Goal: Task Accomplishment & Management: Complete application form

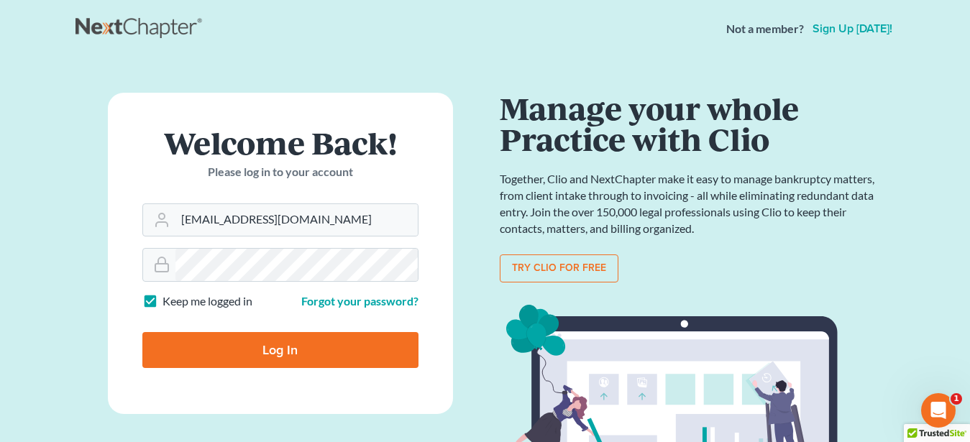
click at [331, 349] on input "Log In" at bounding box center [280, 350] width 276 height 36
type input "Thinking..."
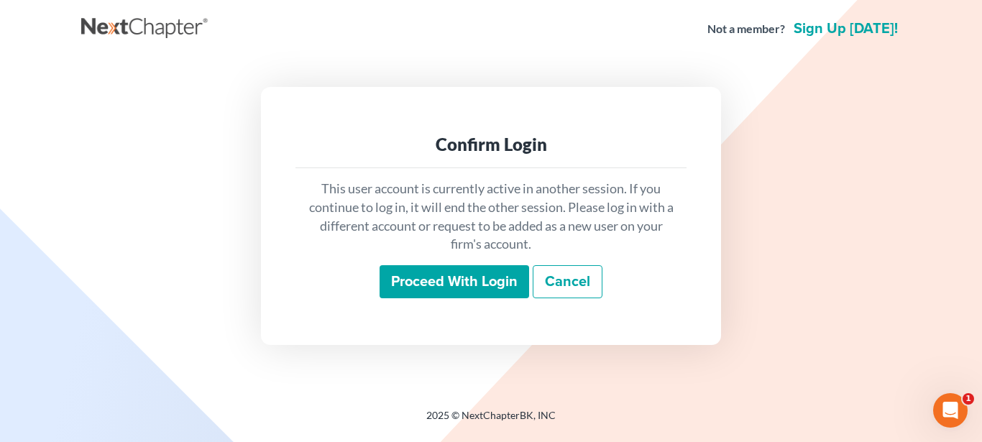
click at [467, 277] on input "Proceed with login" at bounding box center [455, 281] width 150 height 33
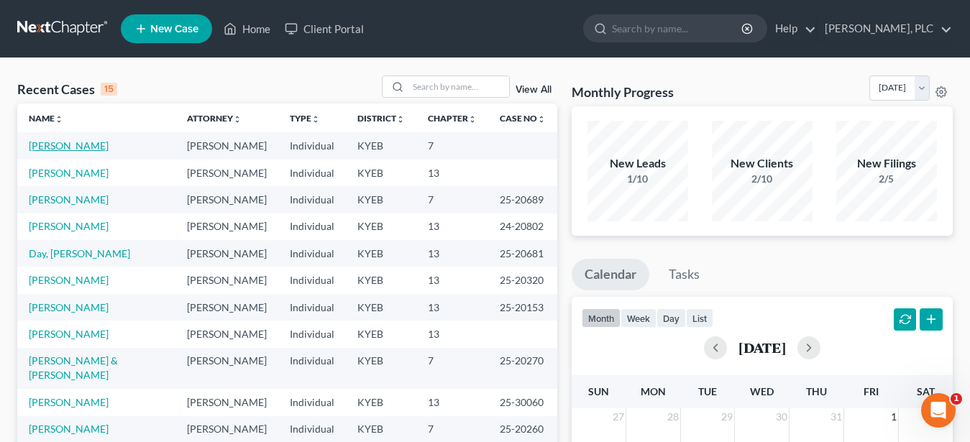
click at [56, 144] on link "[PERSON_NAME]" at bounding box center [69, 145] width 80 height 12
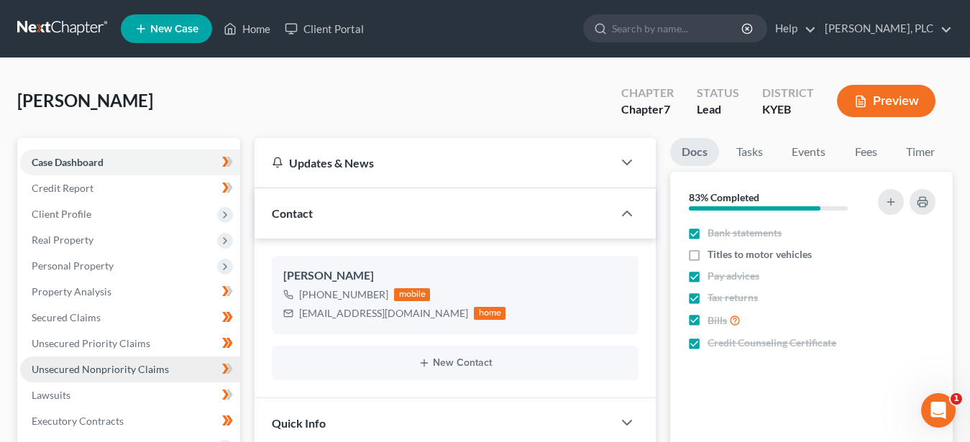
click at [104, 367] on span "Unsecured Nonpriority Claims" at bounding box center [100, 369] width 137 height 12
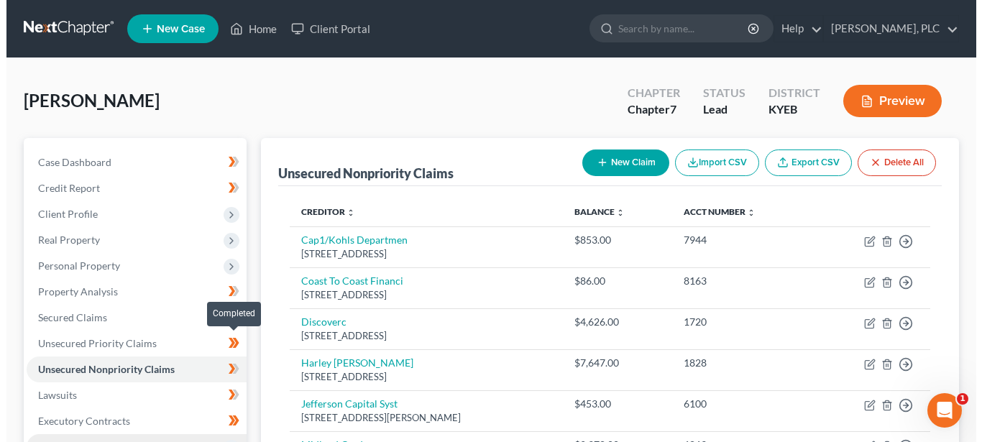
scroll to position [147, 0]
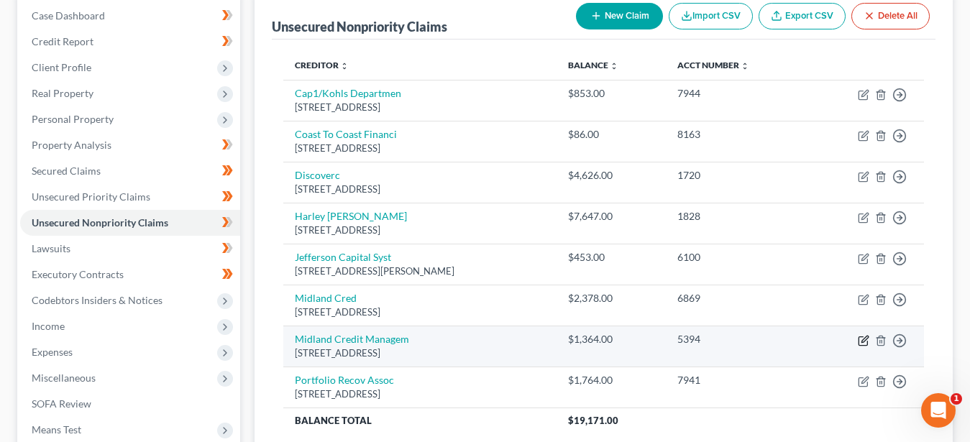
click at [862, 342] on icon "button" at bounding box center [864, 339] width 6 height 6
select select "23"
select select "0"
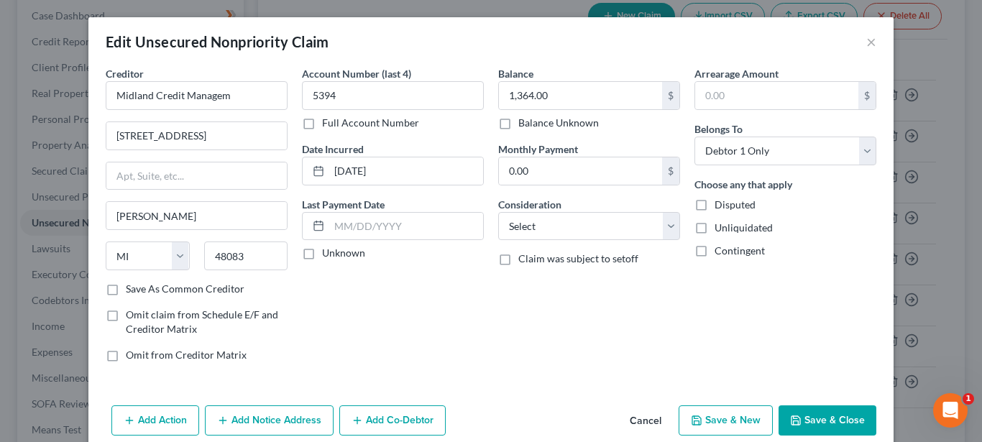
scroll to position [63, 0]
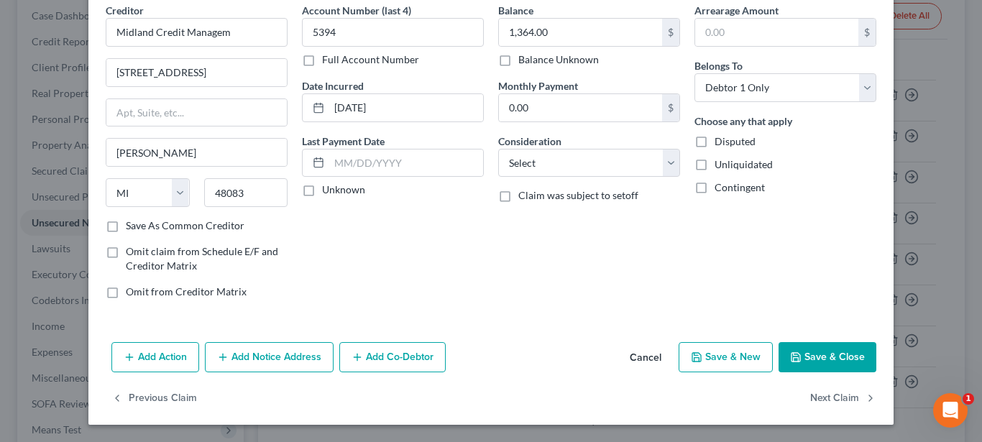
click at [837, 355] on button "Save & Close" at bounding box center [827, 357] width 98 height 30
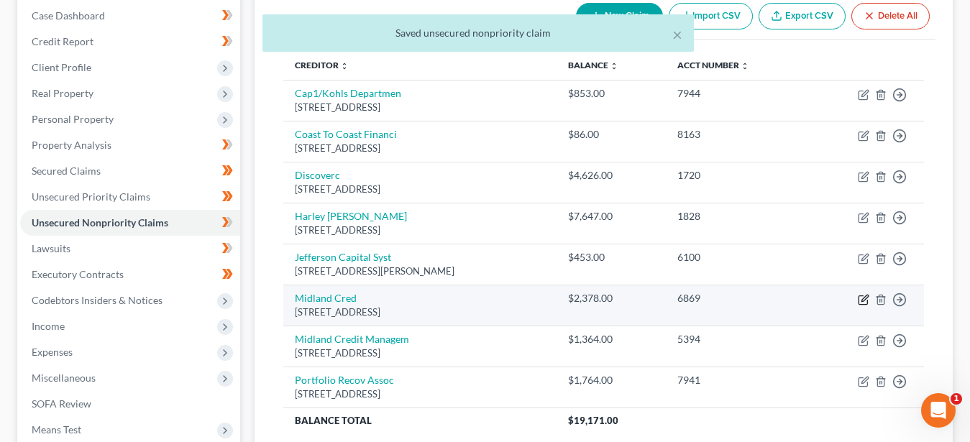
click at [865, 299] on icon "button" at bounding box center [864, 298] width 6 height 6
select select "23"
select select "8"
select select "0"
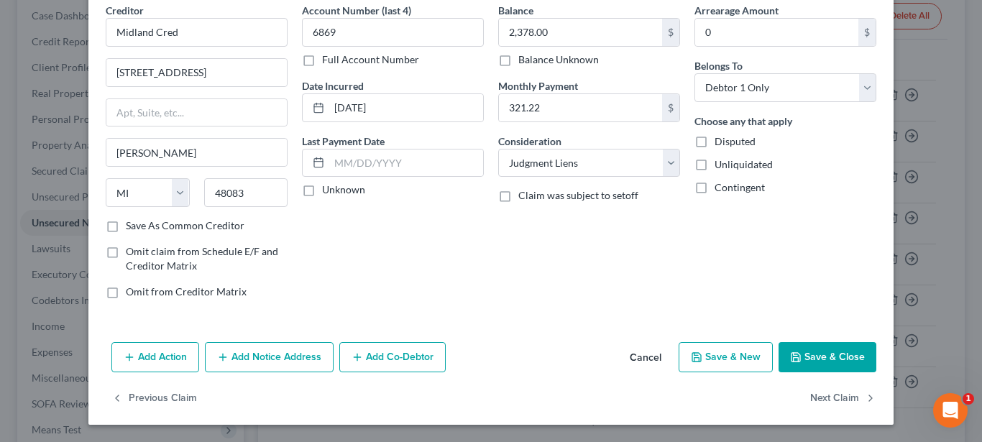
click at [819, 353] on button "Save & Close" at bounding box center [827, 357] width 98 height 30
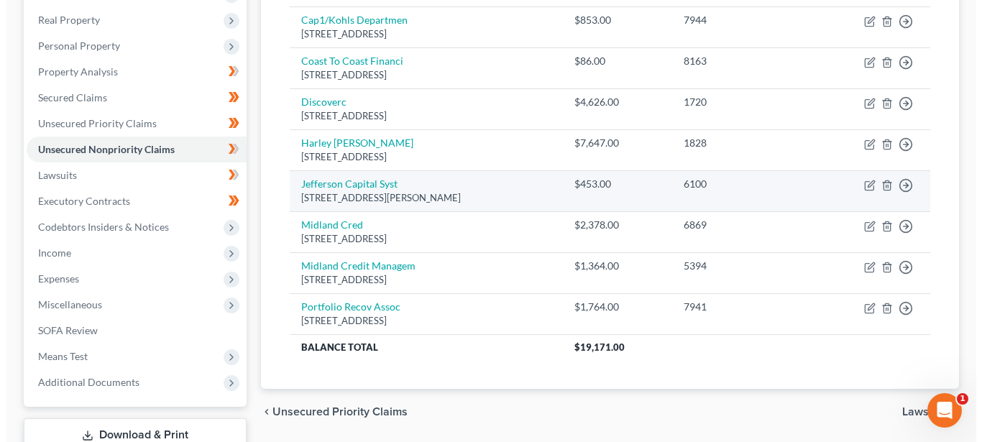
scroll to position [147, 0]
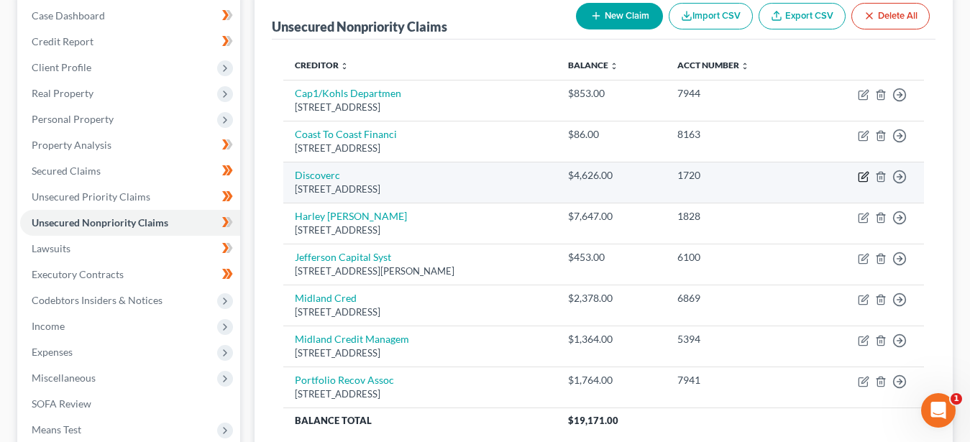
click at [862, 176] on icon "button" at bounding box center [864, 177] width 12 height 12
select select "46"
select select "2"
select select "0"
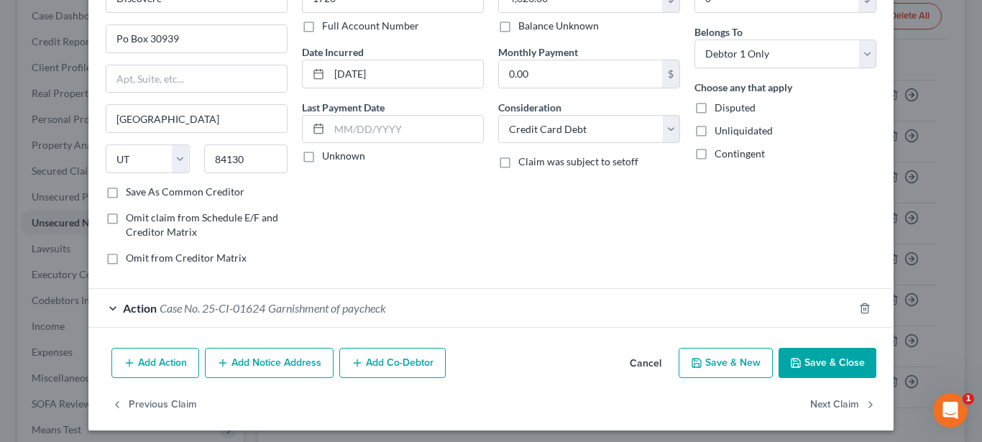
scroll to position [104, 0]
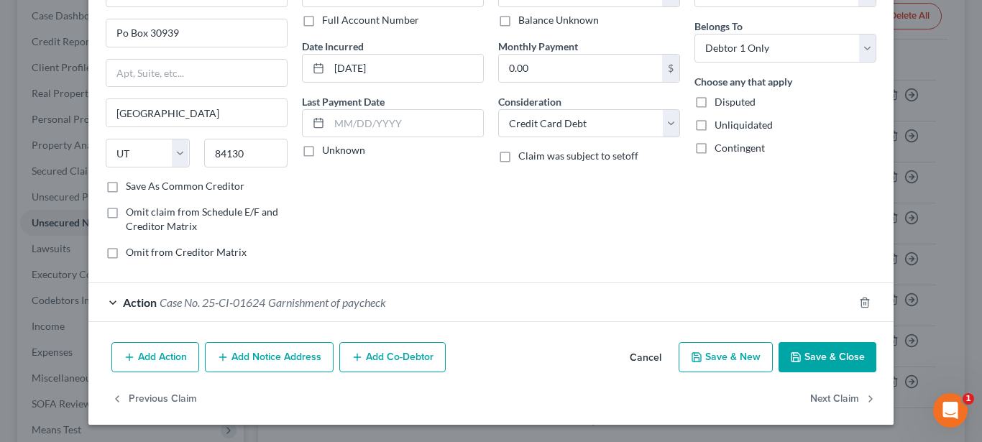
click at [116, 299] on div "Action Case No. 25-CI-01624 Garnishment of paycheck" at bounding box center [470, 302] width 765 height 38
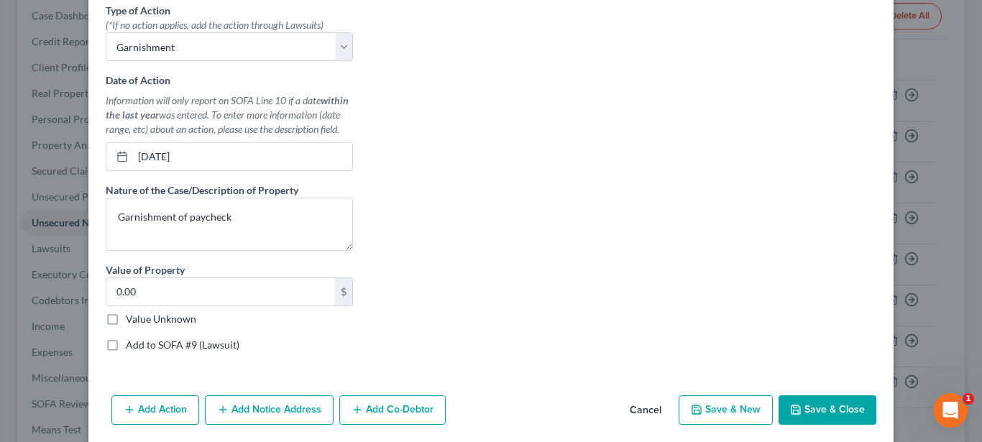
scroll to position [470, 0]
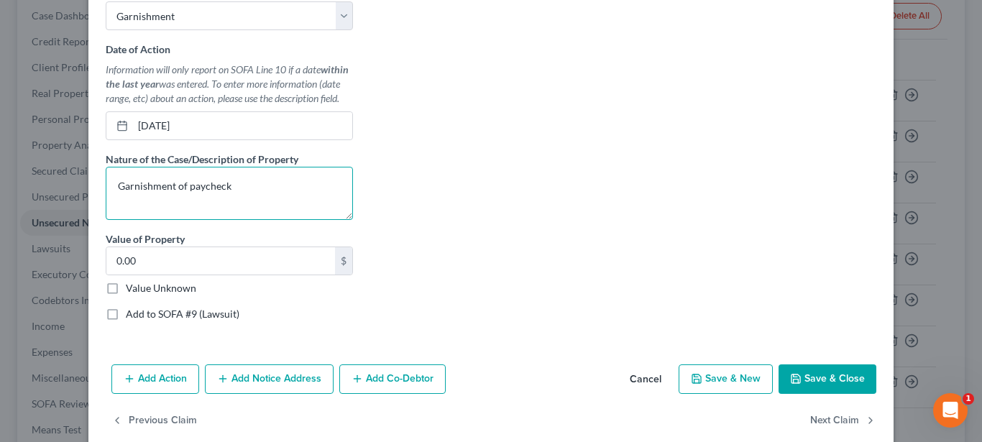
click at [231, 181] on textarea "Garnishment of paycheck" at bounding box center [229, 193] width 247 height 53
type textarea "Garnishment of wages"
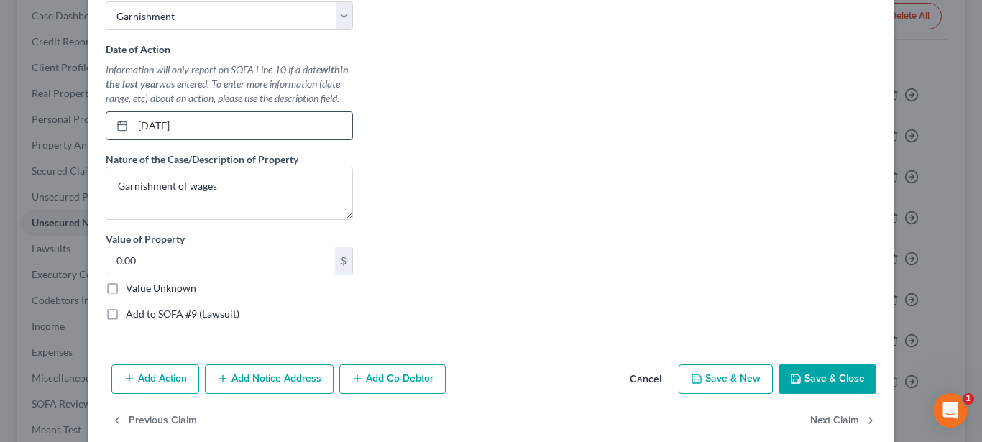
drag, startPoint x: 188, startPoint y: 127, endPoint x: 77, endPoint y: 131, distance: 111.5
click at [133, 131] on input "04/10/2025" at bounding box center [242, 125] width 219 height 27
type input "05/16/2025"
drag, startPoint x: 140, startPoint y: 261, endPoint x: 160, endPoint y: 269, distance: 21.0
click at [160, 269] on input "0.00" at bounding box center [220, 260] width 229 height 27
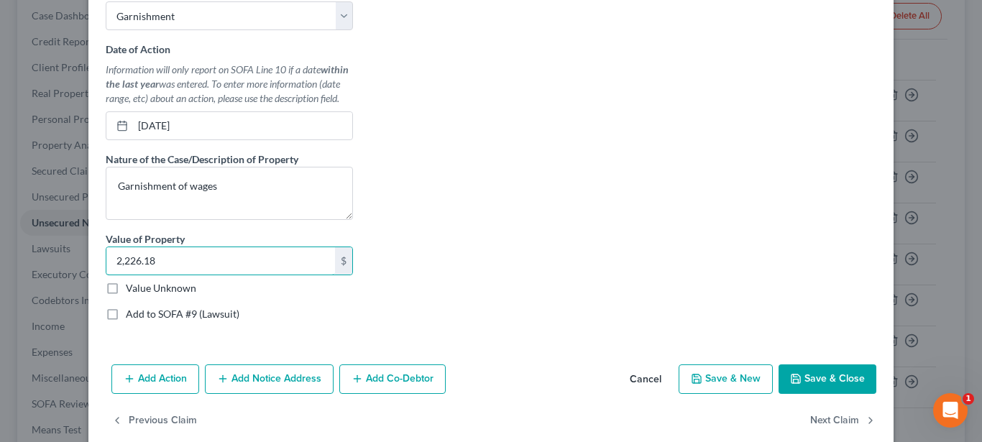
type input "2,226.18"
click at [147, 334] on div "Type of Action * (*If no action applies, add the action through Lawsuits) Selec…" at bounding box center [490, 149] width 805 height 389
click at [807, 371] on button "Save & Close" at bounding box center [827, 379] width 98 height 30
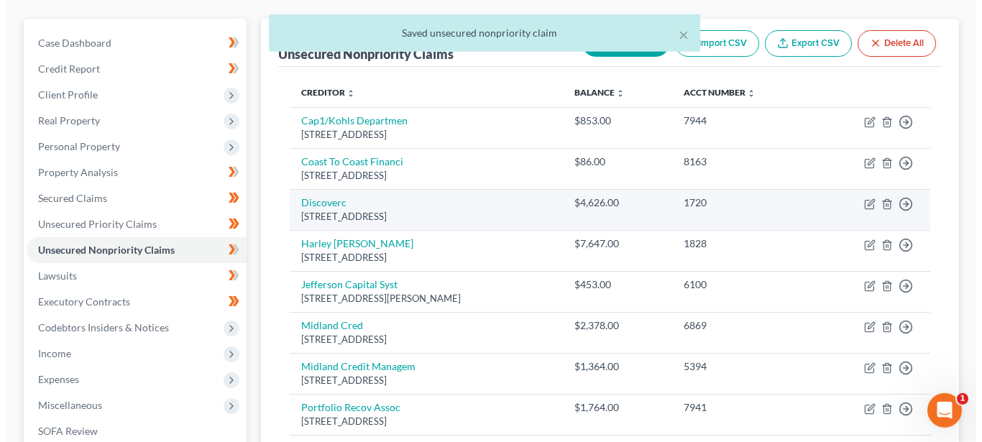
scroll to position [0, 0]
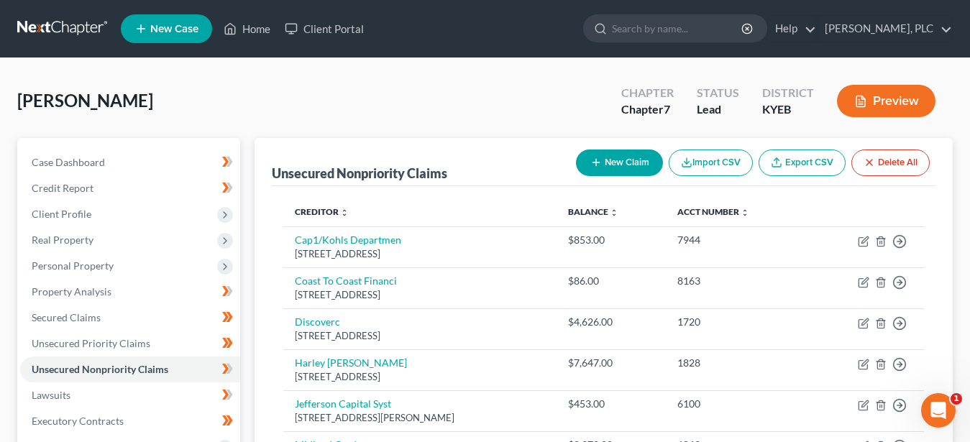
click at [895, 102] on button "Preview" at bounding box center [886, 101] width 98 height 32
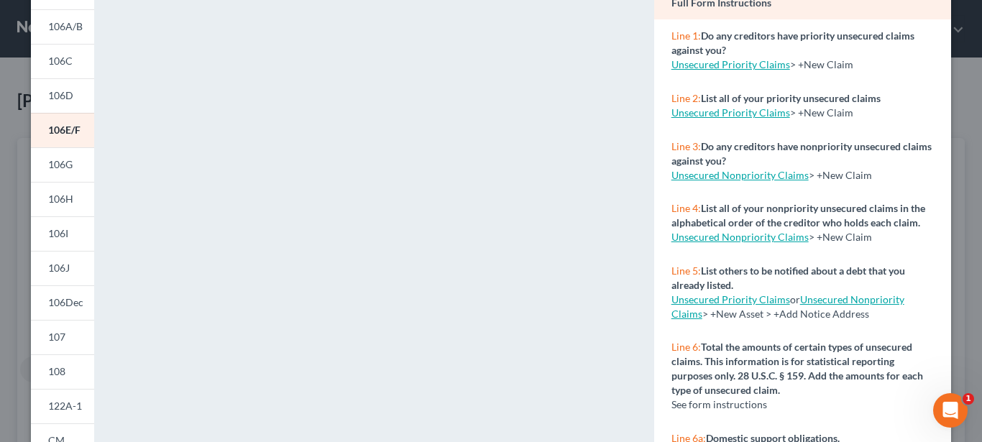
scroll to position [147, 0]
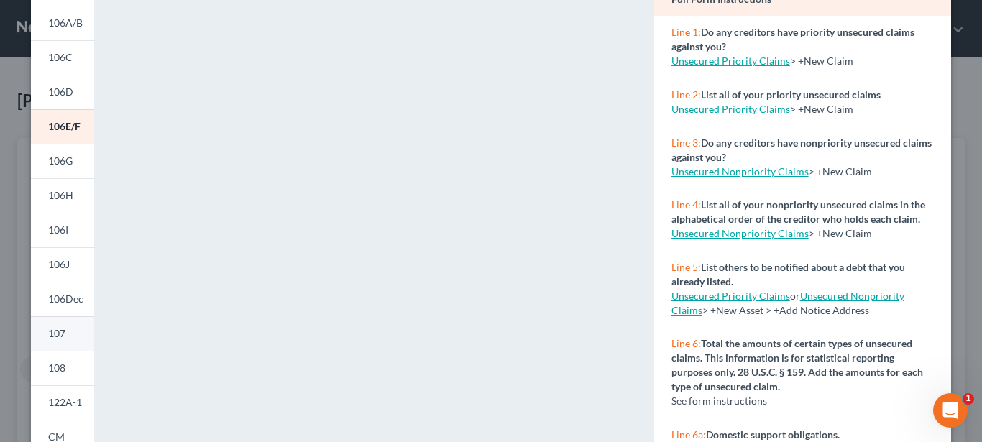
click at [63, 334] on link "107" at bounding box center [62, 333] width 63 height 35
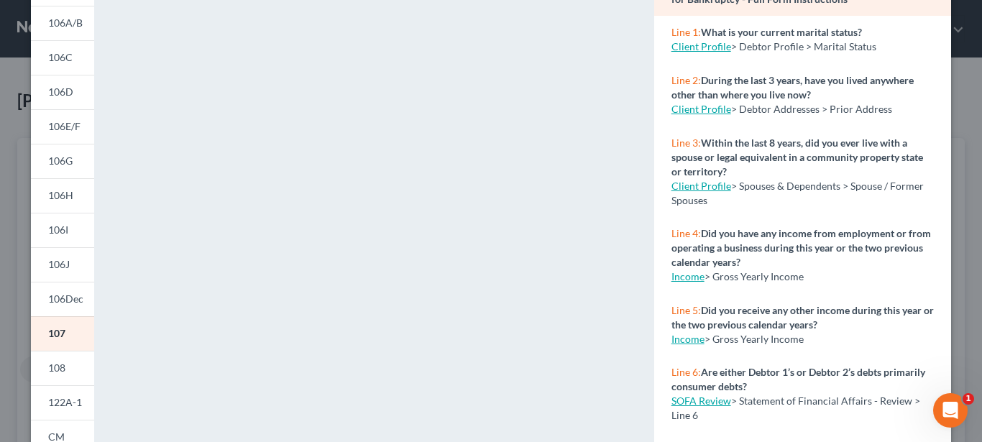
scroll to position [0, 0]
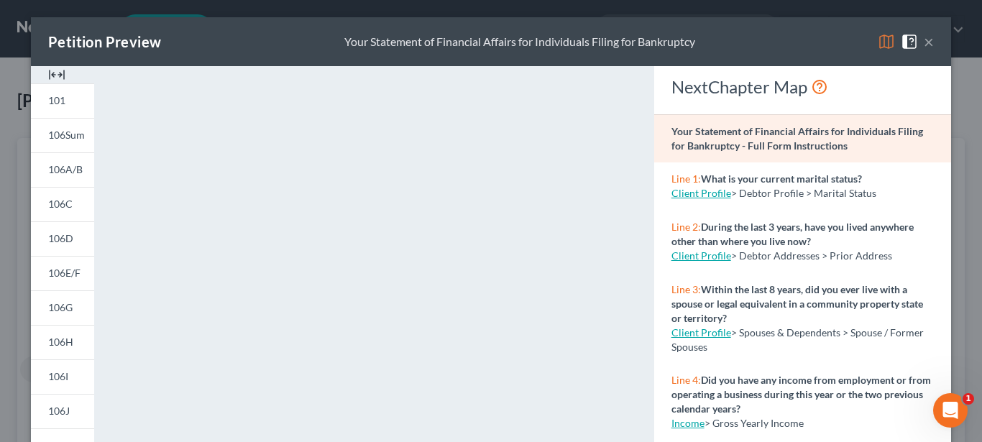
click at [924, 45] on button "×" at bounding box center [929, 41] width 10 height 17
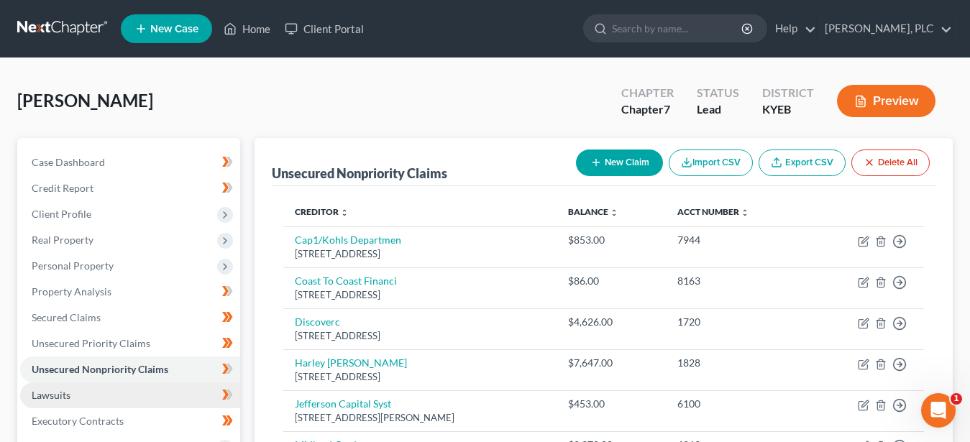
click at [48, 396] on span "Lawsuits" at bounding box center [51, 395] width 39 height 12
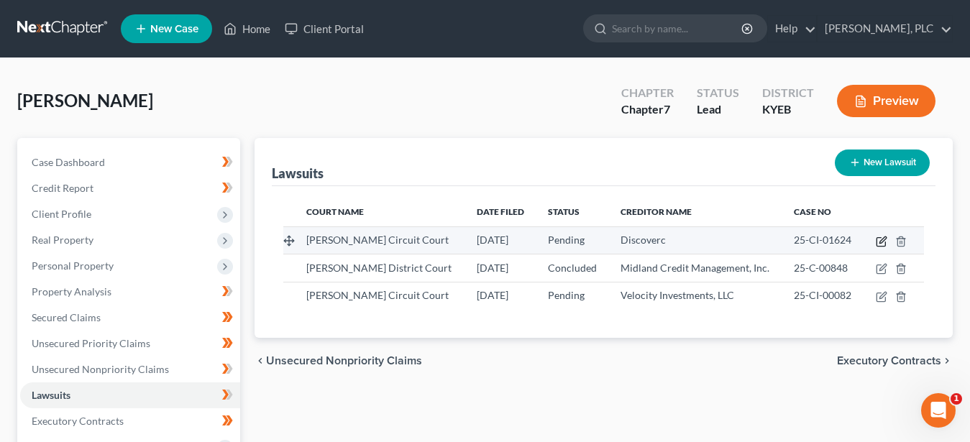
click at [878, 242] on icon "button" at bounding box center [882, 242] width 12 height 12
select select "18"
select select "0"
select select "1"
select select "46"
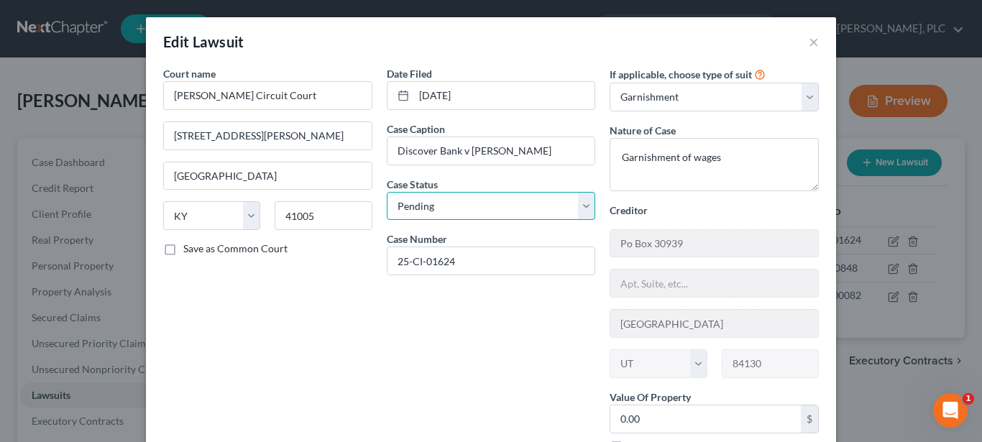
click at [387, 192] on select "Select Pending On Appeal Concluded" at bounding box center [491, 206] width 209 height 29
select select "2"
click option "Concluded" at bounding box center [0, 0] width 0 height 0
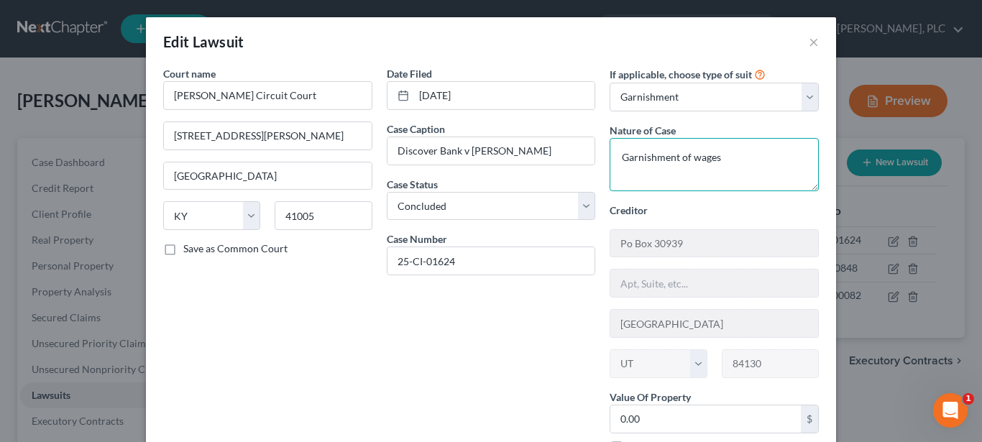
drag, startPoint x: 738, startPoint y: 161, endPoint x: 552, endPoint y: 162, distance: 186.2
click at [610, 162] on textarea "Garnishment of wages" at bounding box center [714, 164] width 209 height 53
type textarea "Collection"
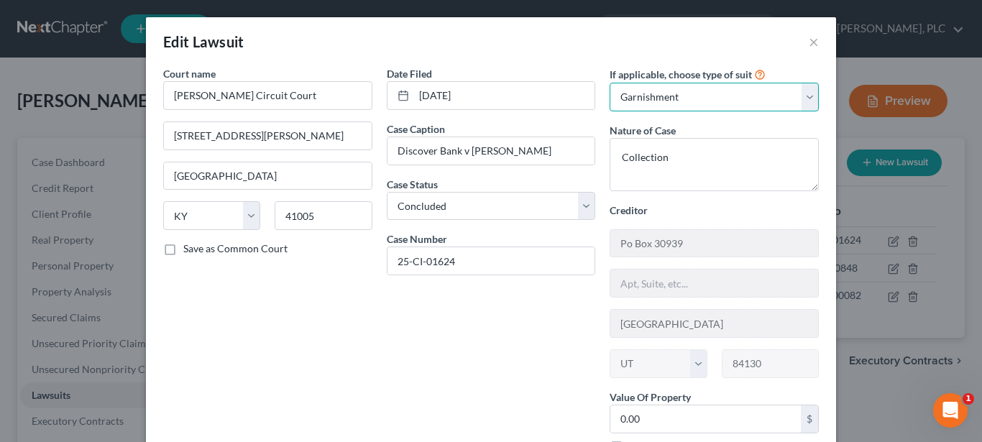
click at [610, 83] on select "Select Repossession Garnishment Foreclosure Attached, Seized, Or Levied Other" at bounding box center [714, 97] width 209 height 29
select select "4"
click option "Other" at bounding box center [0, 0] width 0 height 0
click at [509, 377] on div "Date Filed 10/02/2024 Case Caption Discover Bank v Diane Pelfrey Case Status * …" at bounding box center [492, 265] width 224 height 399
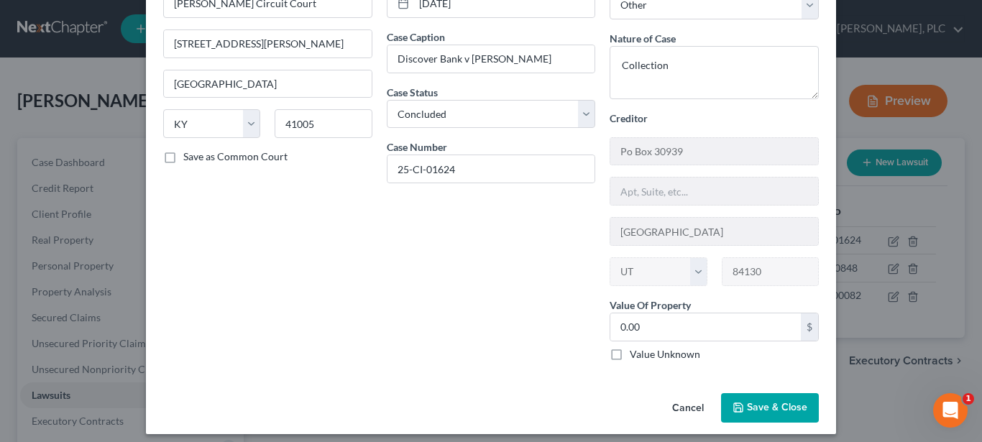
scroll to position [101, 0]
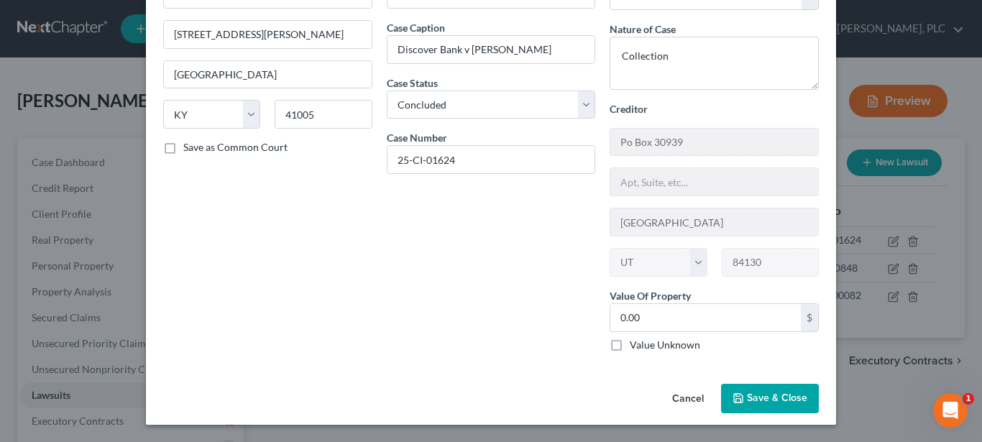
click at [772, 393] on span "Save & Close" at bounding box center [777, 398] width 60 height 12
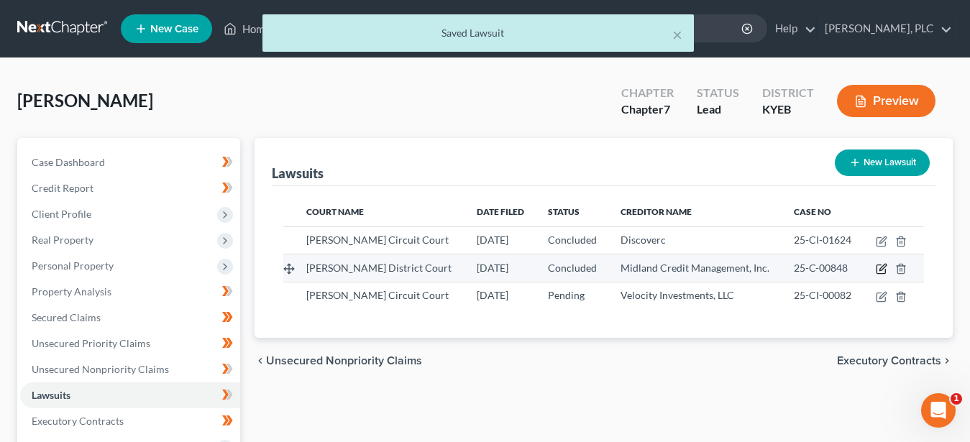
click at [878, 269] on icon "button" at bounding box center [882, 269] width 12 height 12
select select "18"
select select "2"
select select "4"
select select "18"
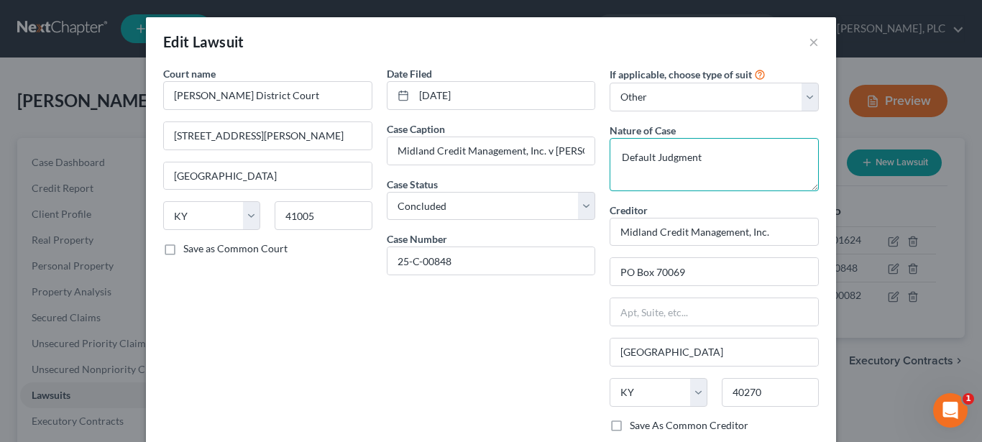
drag, startPoint x: 697, startPoint y: 160, endPoint x: 562, endPoint y: 159, distance: 135.1
click at [610, 159] on textarea "Default Judgment" at bounding box center [714, 164] width 209 height 53
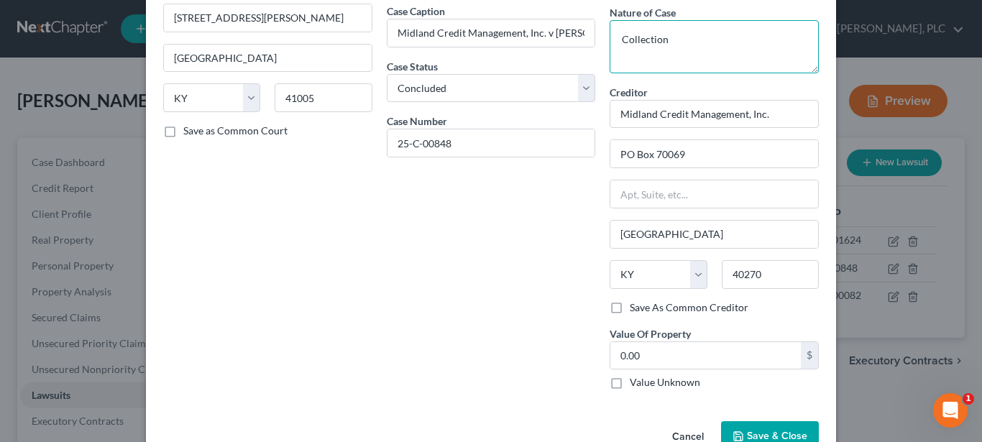
scroll to position [147, 0]
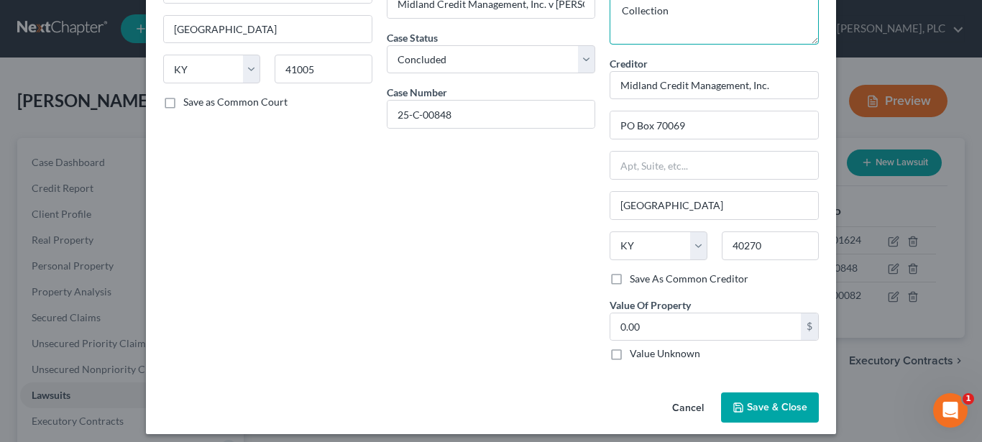
type textarea "Collection"
click at [740, 405] on button "Save & Close" at bounding box center [770, 407] width 98 height 30
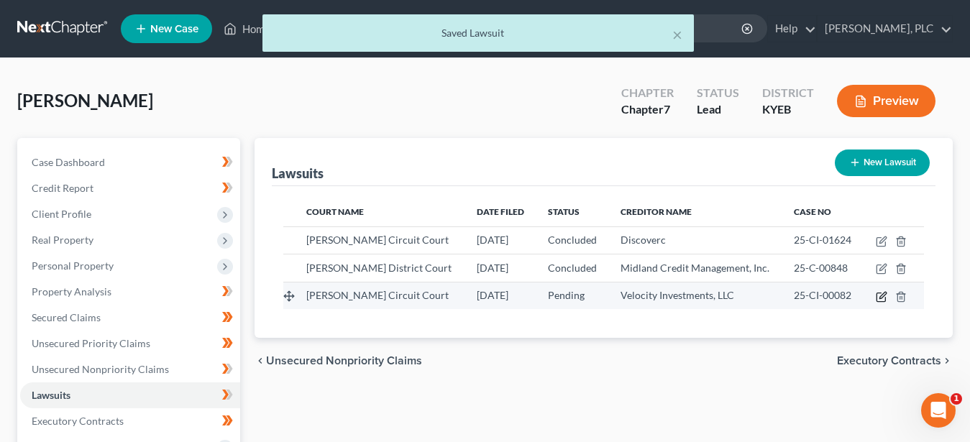
click at [881, 295] on icon "button" at bounding box center [882, 297] width 12 height 12
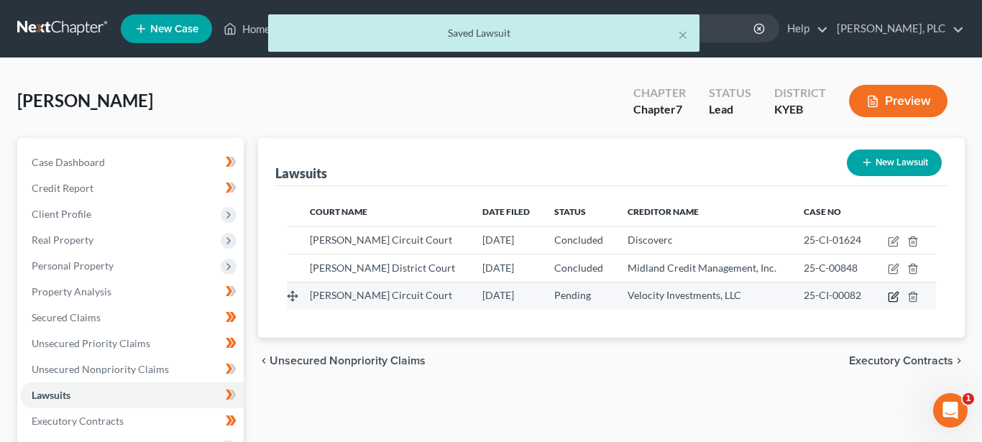
select select "18"
select select "0"
select select "4"
select select "33"
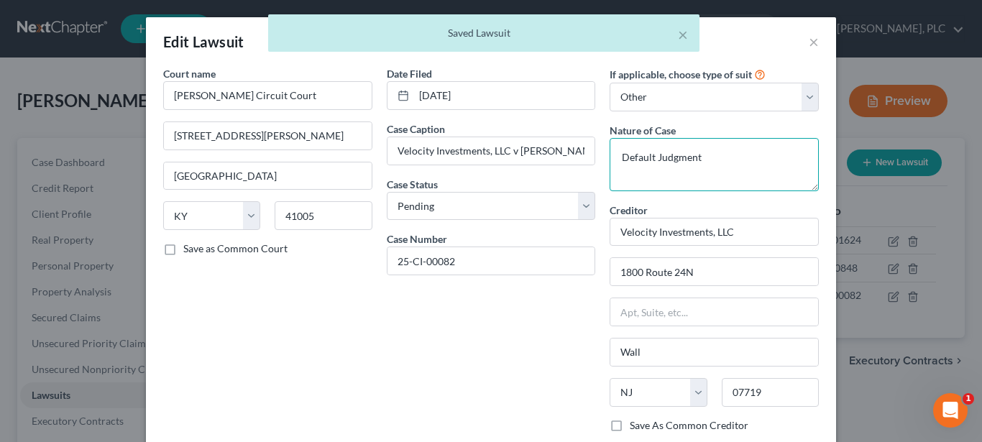
drag, startPoint x: 711, startPoint y: 158, endPoint x: 544, endPoint y: 150, distance: 167.0
click at [610, 150] on textarea "Default Judgment" at bounding box center [714, 164] width 209 height 53
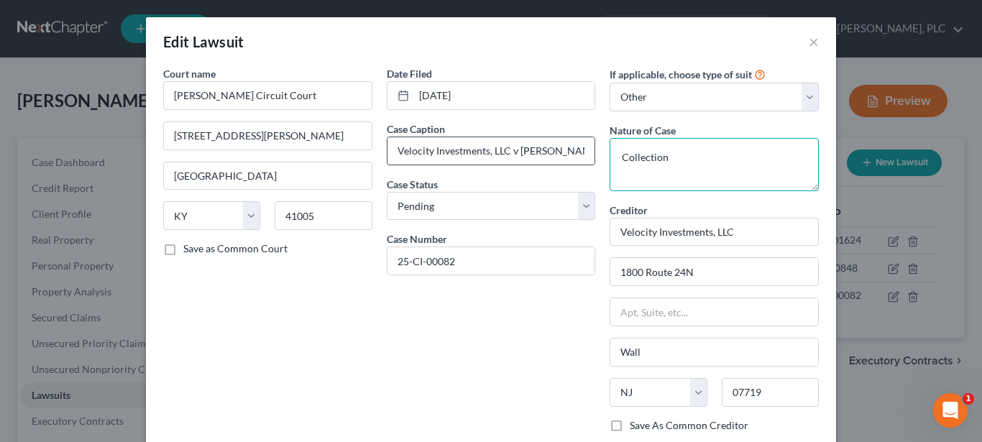
type textarea "Collection"
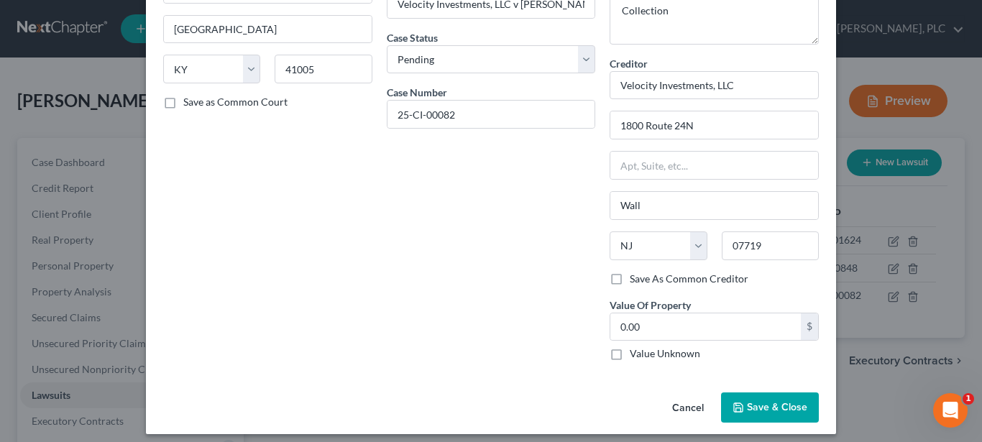
click at [750, 406] on span "Save & Close" at bounding box center [777, 407] width 60 height 12
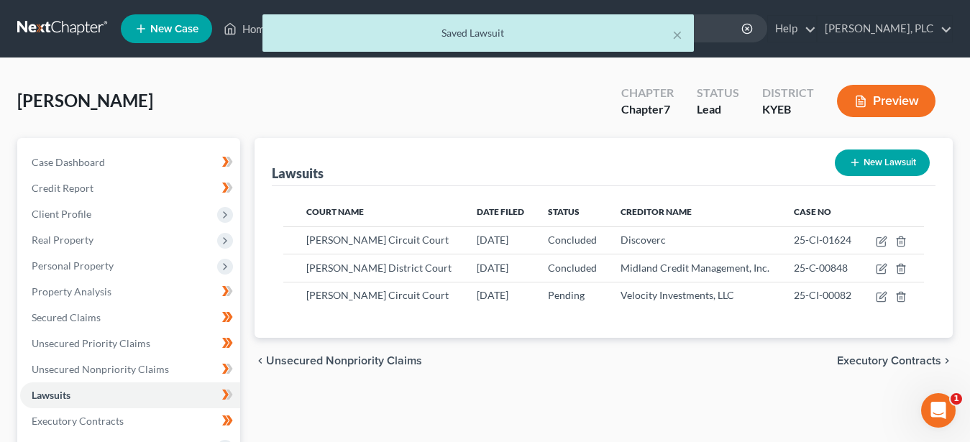
click at [888, 93] on button "Preview" at bounding box center [886, 101] width 98 height 32
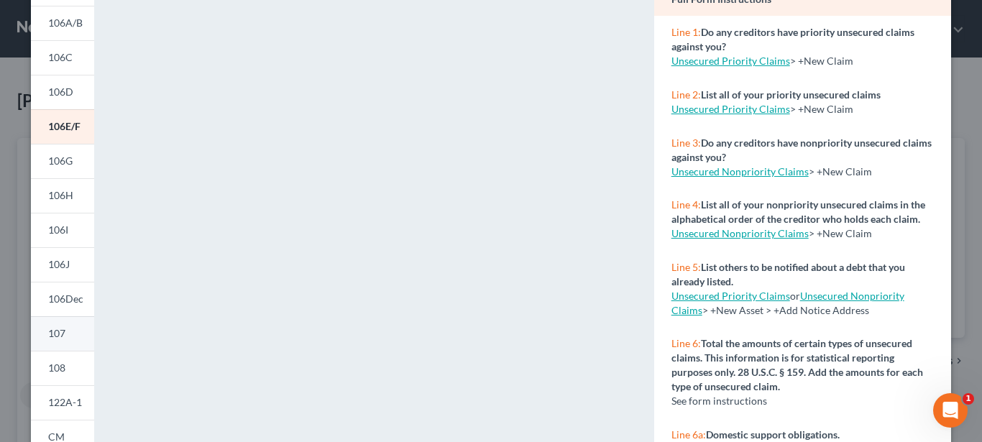
click at [58, 326] on link "107" at bounding box center [62, 333] width 63 height 35
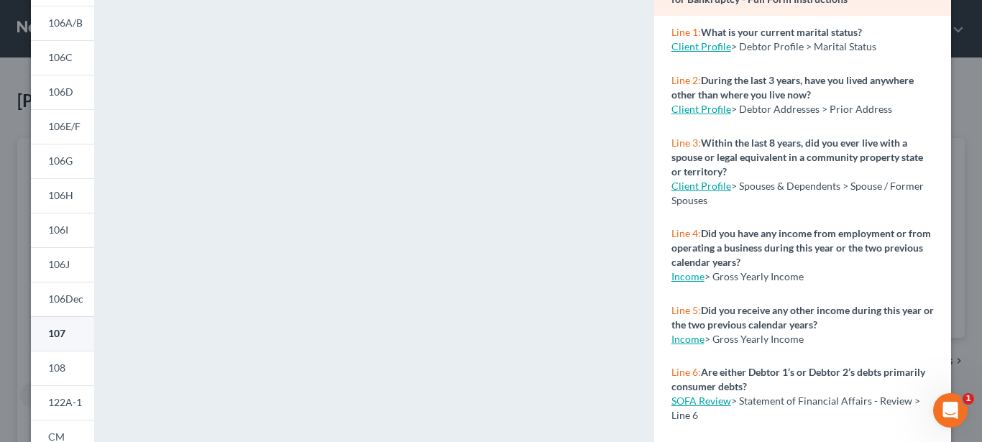
scroll to position [0, 0]
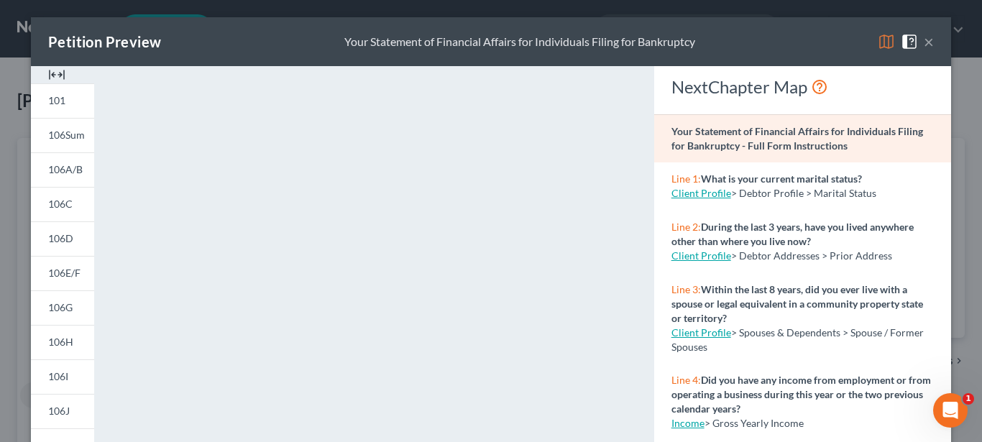
click at [924, 44] on button "×" at bounding box center [929, 41] width 10 height 17
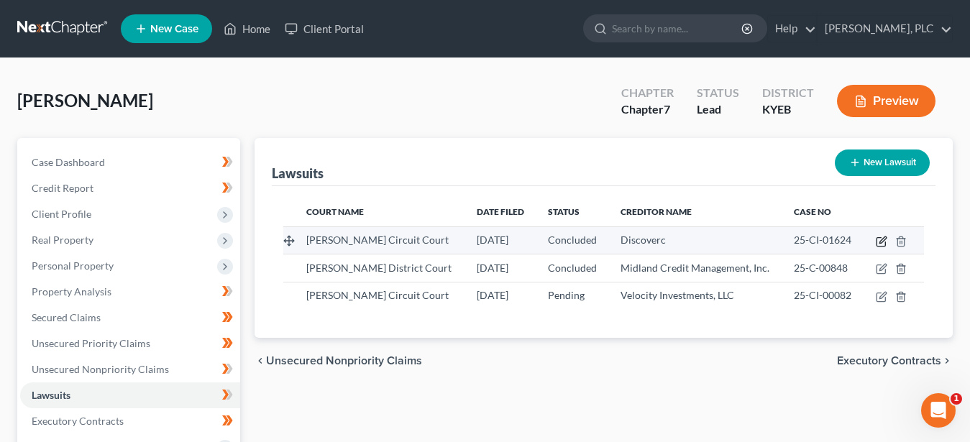
click at [881, 237] on icon "button" at bounding box center [882, 242] width 12 height 12
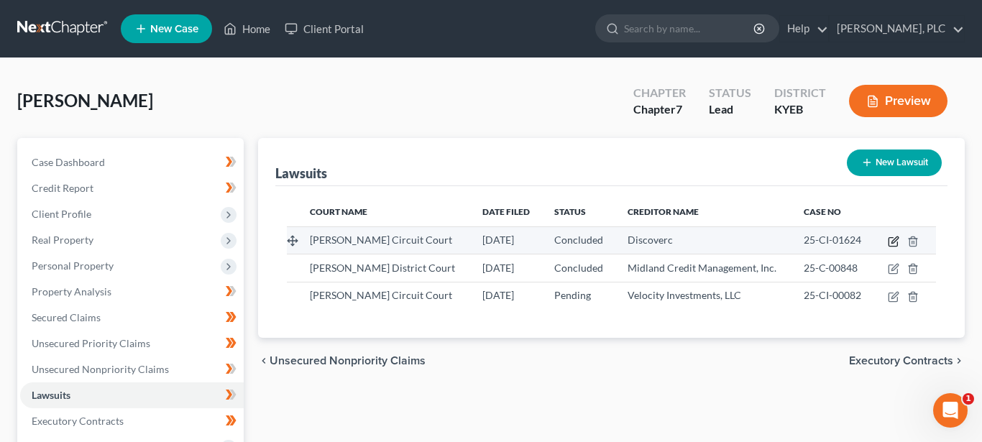
select select "18"
select select "2"
select select "4"
select select "46"
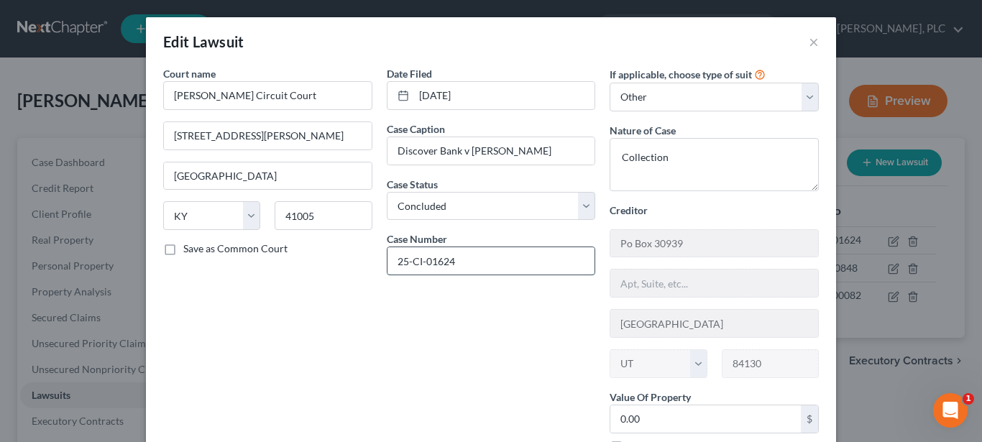
click at [397, 265] on input "25-CI-01624" at bounding box center [491, 260] width 208 height 27
type input "24-CI-01624"
click at [464, 413] on div "Date Filed 10/02/2024 Case Caption Discover Bank v Diane Pelfrey Case Status * …" at bounding box center [492, 265] width 224 height 399
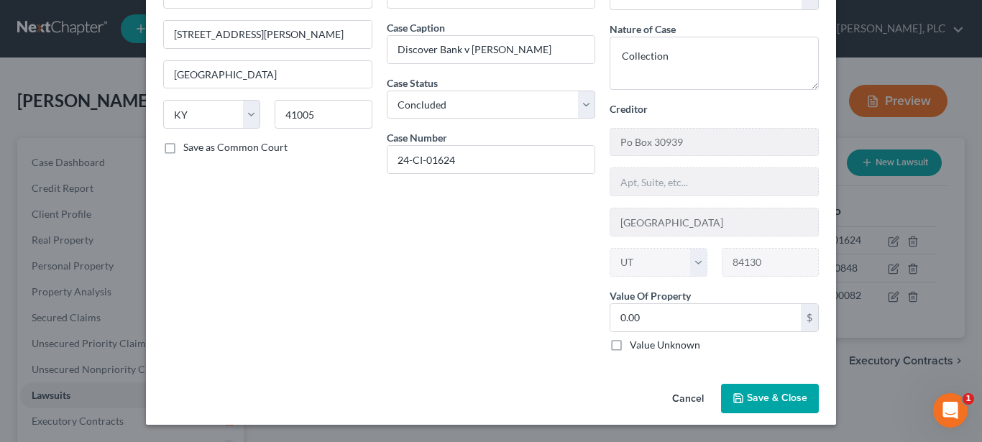
click at [774, 388] on button "Save & Close" at bounding box center [770, 399] width 98 height 30
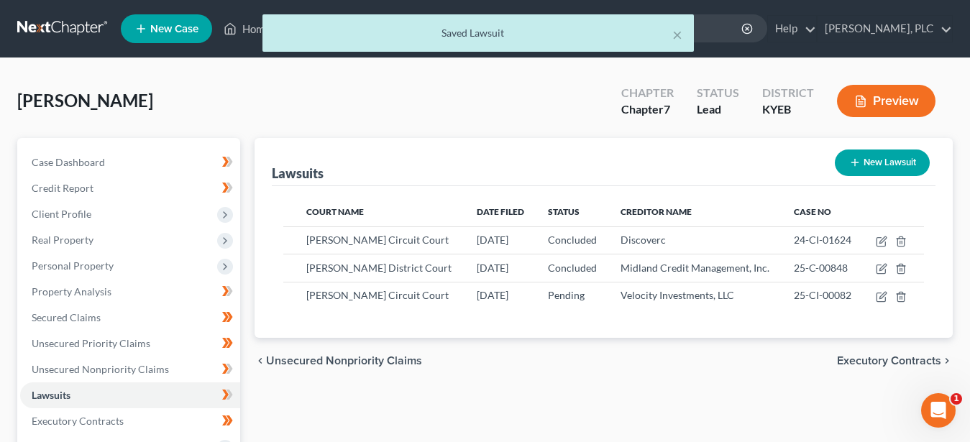
click at [874, 103] on button "Preview" at bounding box center [886, 101] width 98 height 32
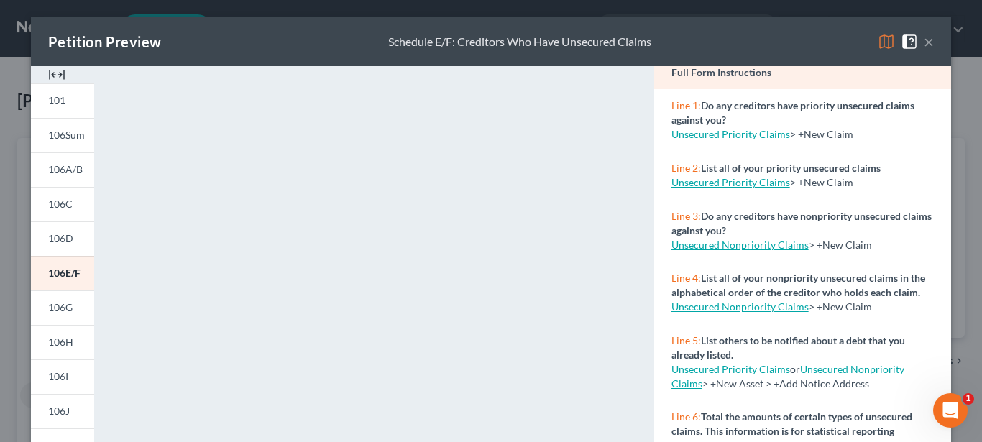
scroll to position [147, 0]
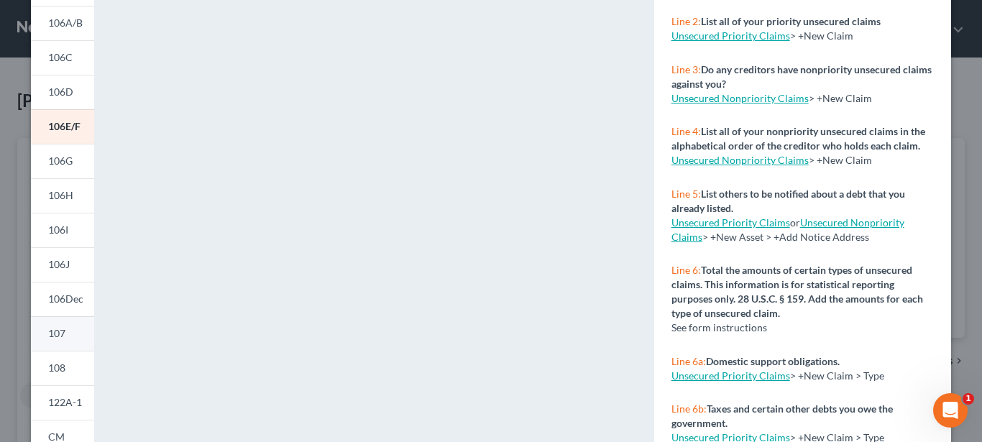
click at [56, 334] on span "107" at bounding box center [56, 333] width 17 height 12
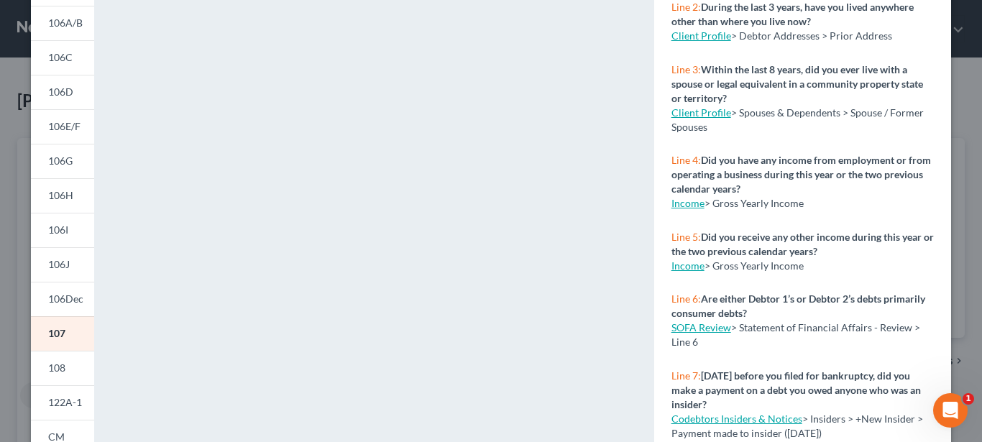
scroll to position [0, 0]
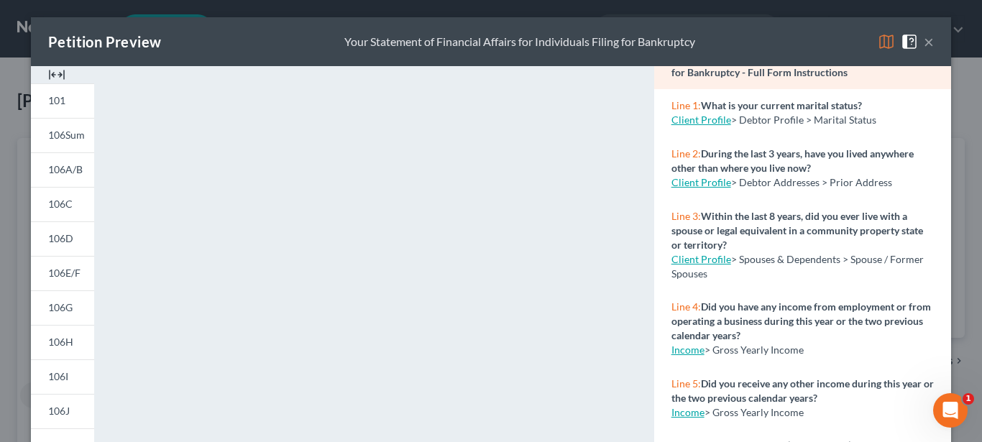
click at [924, 42] on button "×" at bounding box center [929, 41] width 10 height 17
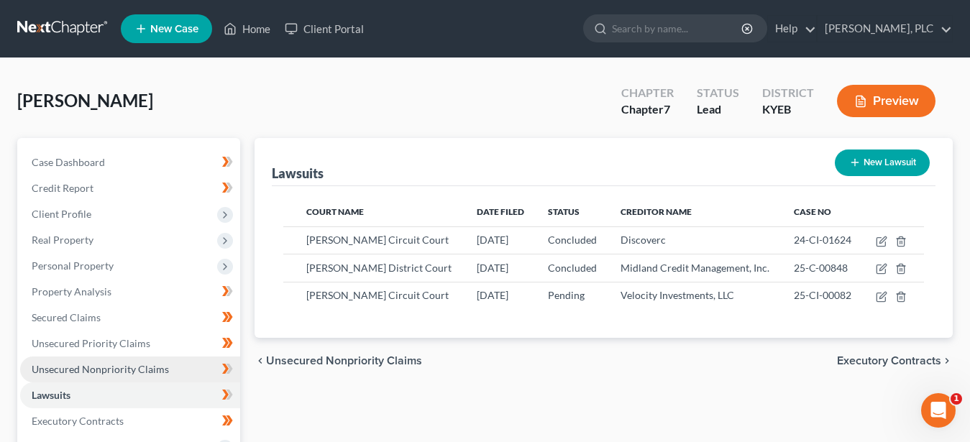
click at [146, 368] on span "Unsecured Nonpriority Claims" at bounding box center [100, 369] width 137 height 12
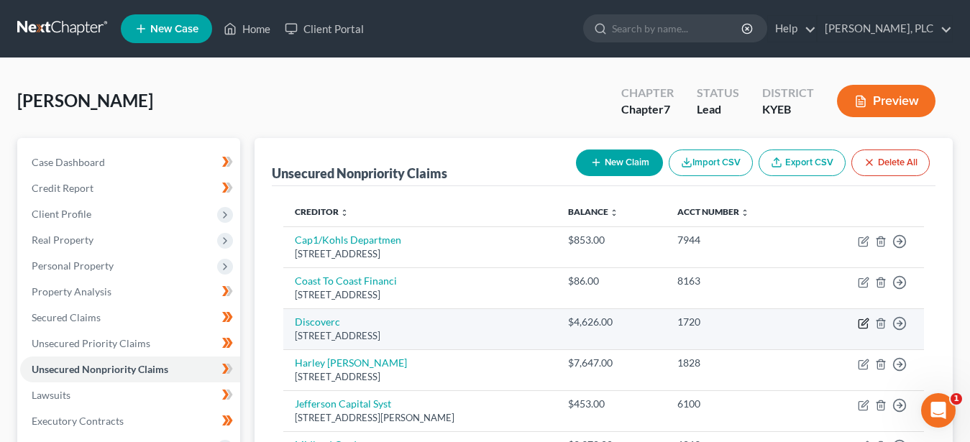
click at [859, 321] on icon "button" at bounding box center [862, 324] width 9 height 9
select select "46"
select select "2"
select select "0"
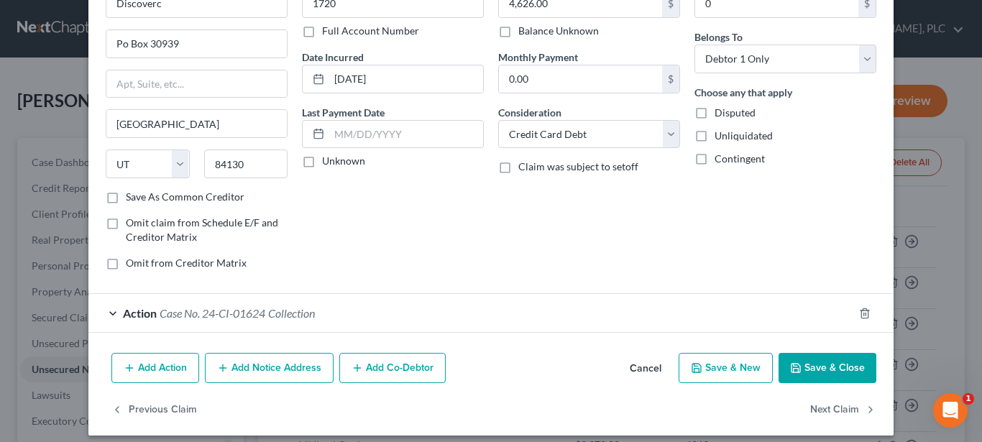
scroll to position [104, 0]
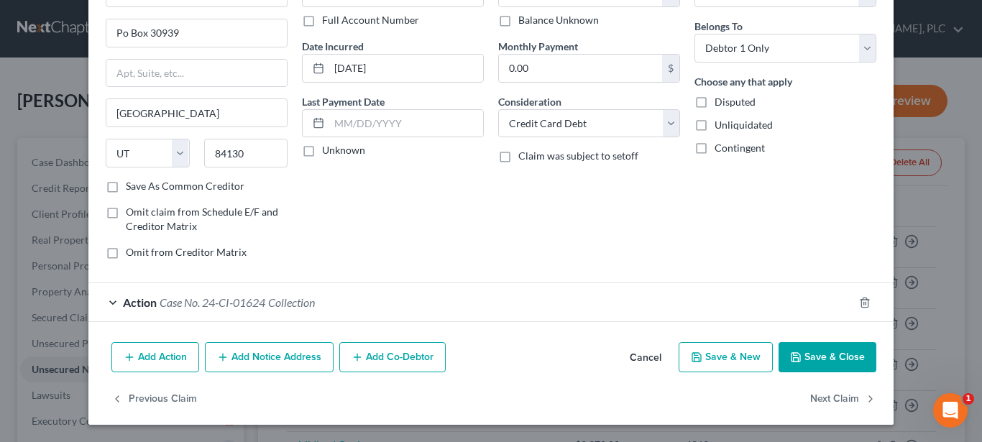
click at [123, 303] on span "Action" at bounding box center [140, 302] width 34 height 14
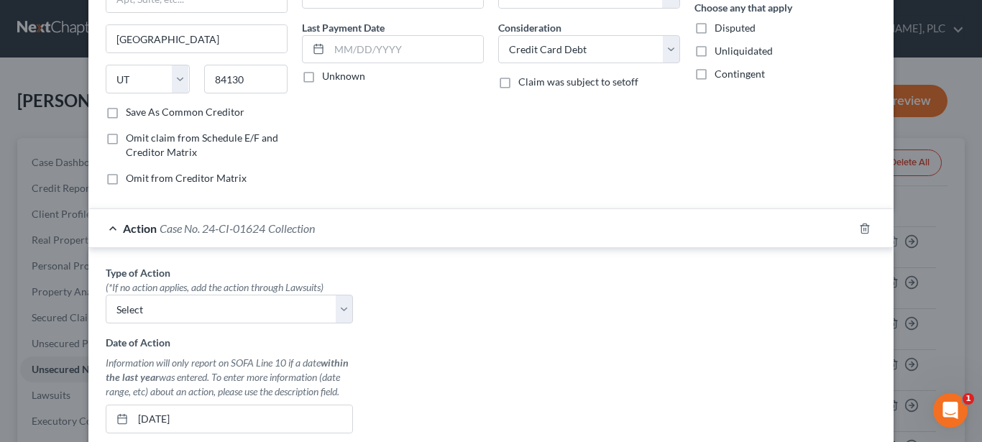
scroll to position [250, 0]
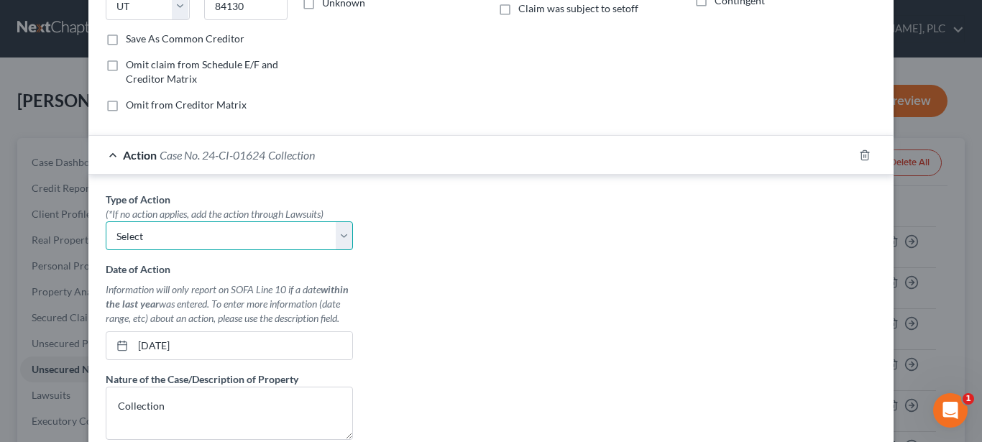
click at [106, 221] on select "Select Repossession Garnishment Foreclosure Personal Injury Attached, Seized, O…" at bounding box center [229, 235] width 247 height 29
select select "1"
click option "Garnishment" at bounding box center [0, 0] width 0 height 0
click at [453, 276] on div "Type of Action * (*If no action applies, add the action through Lawsuits) Selec…" at bounding box center [490, 372] width 785 height 360
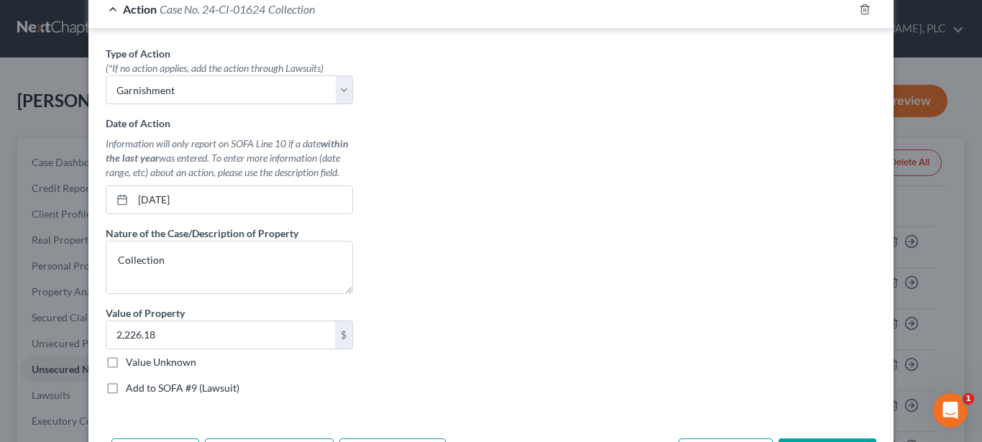
scroll to position [397, 0]
click at [185, 263] on textarea "Collection" at bounding box center [229, 266] width 247 height 53
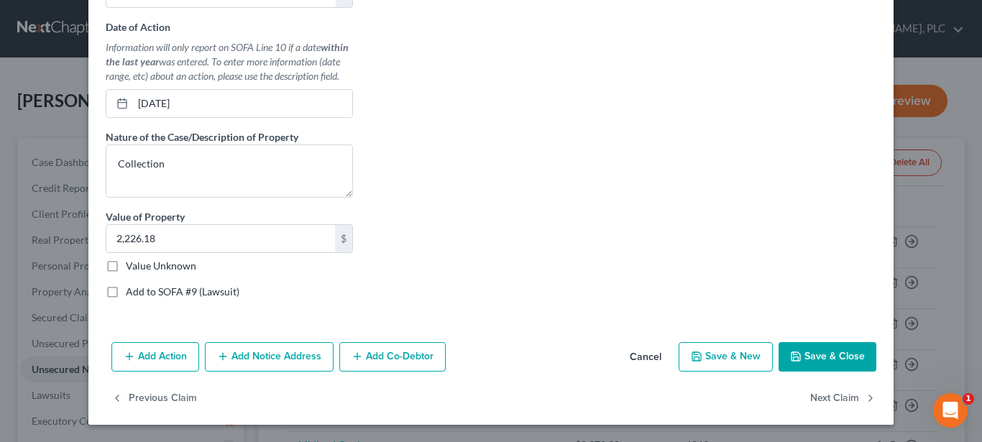
click at [830, 351] on button "Save & Close" at bounding box center [827, 357] width 98 height 30
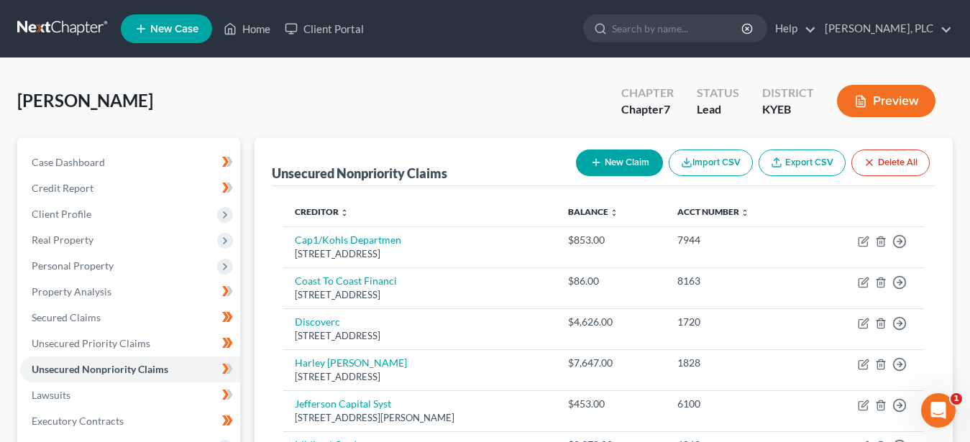
click at [878, 104] on button "Preview" at bounding box center [886, 101] width 98 height 32
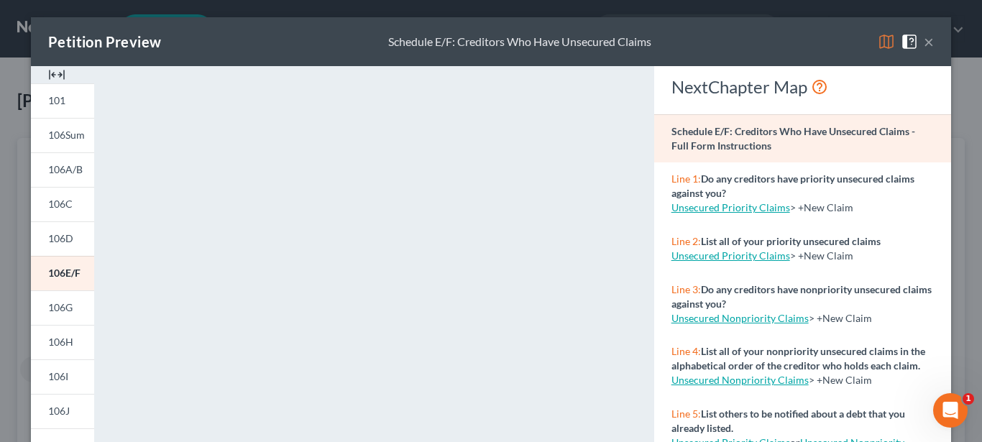
scroll to position [147, 0]
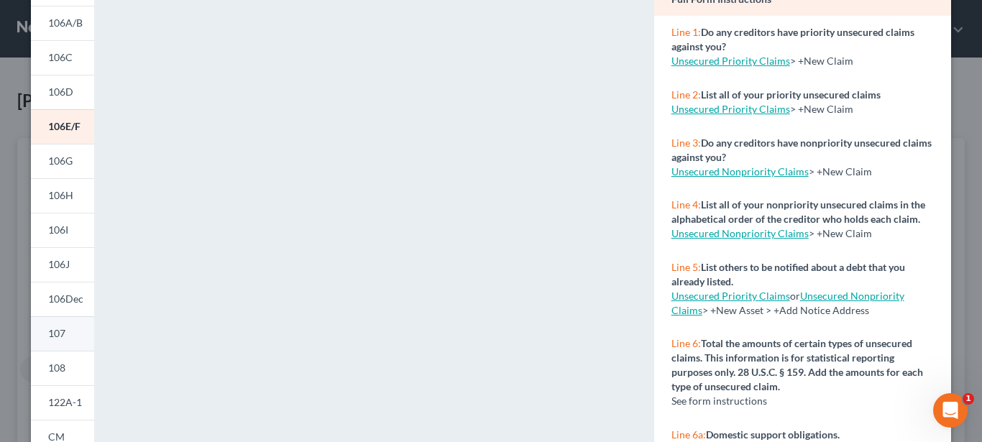
click at [70, 334] on link "107" at bounding box center [62, 333] width 63 height 35
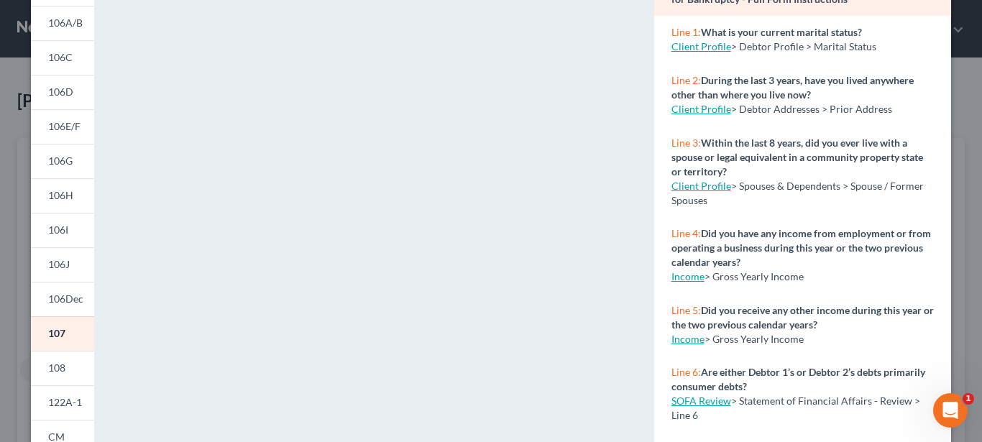
scroll to position [0, 0]
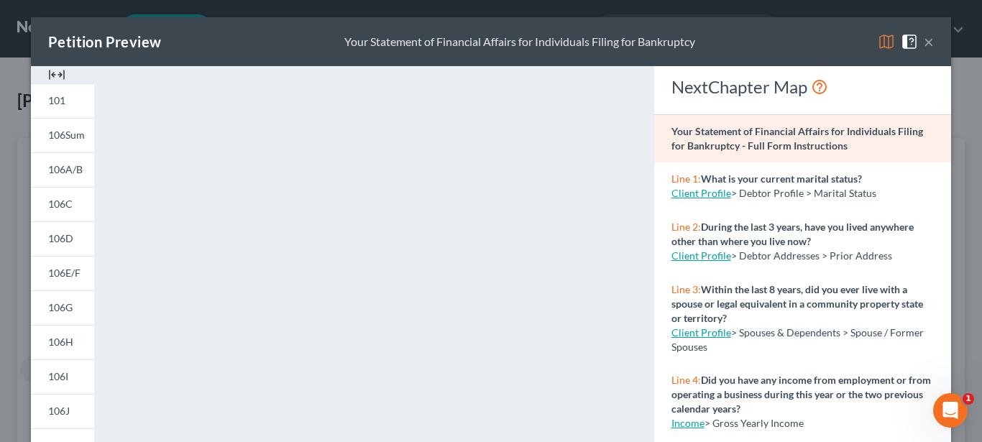
click at [924, 40] on button "×" at bounding box center [929, 41] width 10 height 17
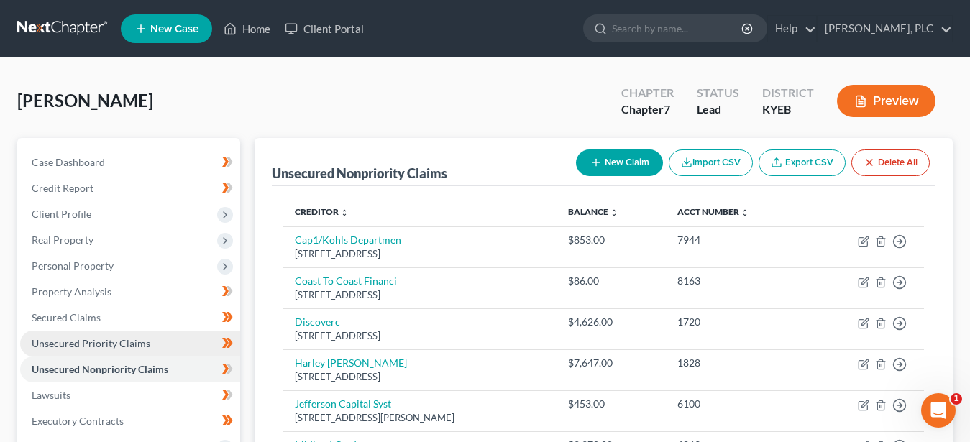
click at [134, 346] on span "Unsecured Priority Claims" at bounding box center [91, 343] width 119 height 12
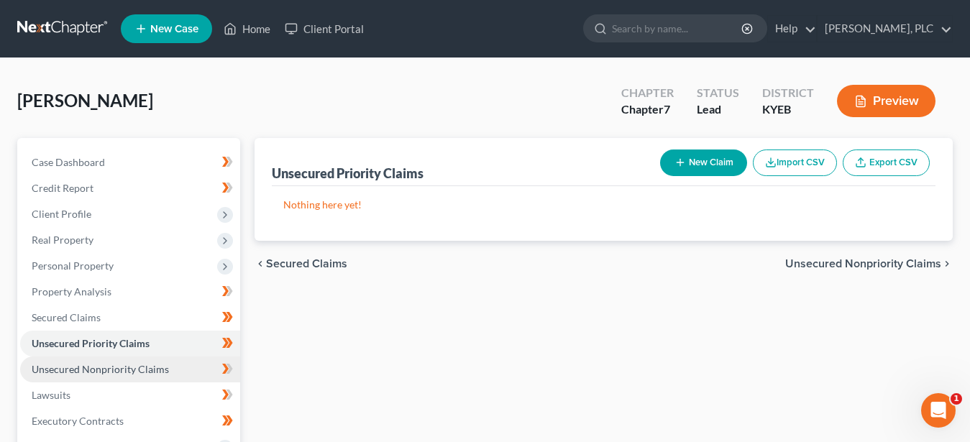
click at [149, 373] on span "Unsecured Nonpriority Claims" at bounding box center [100, 369] width 137 height 12
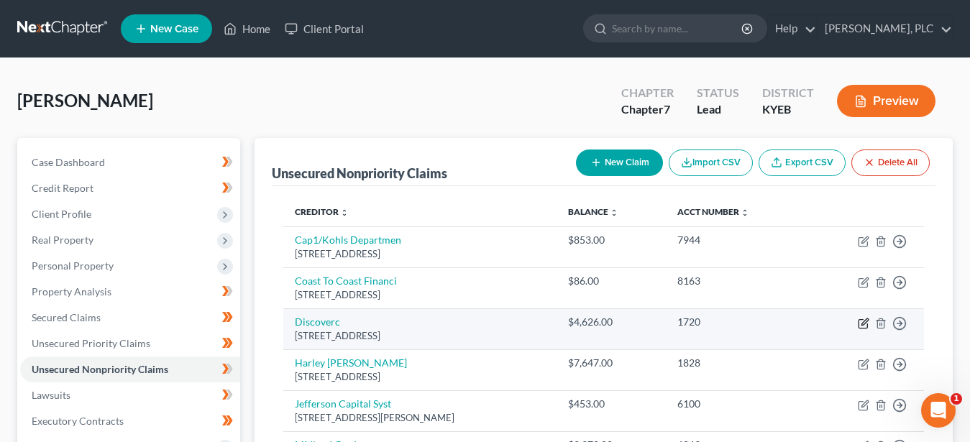
click at [863, 323] on icon "button" at bounding box center [864, 321] width 6 height 6
select select "46"
select select "2"
select select "0"
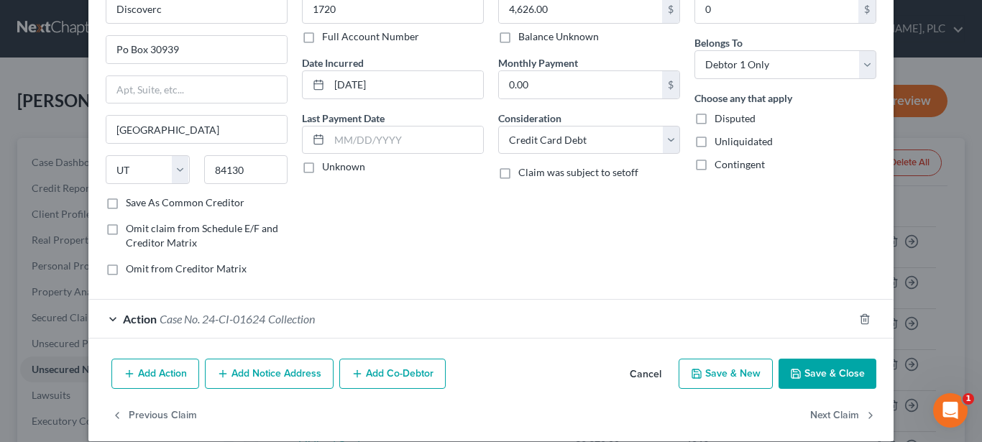
scroll to position [104, 0]
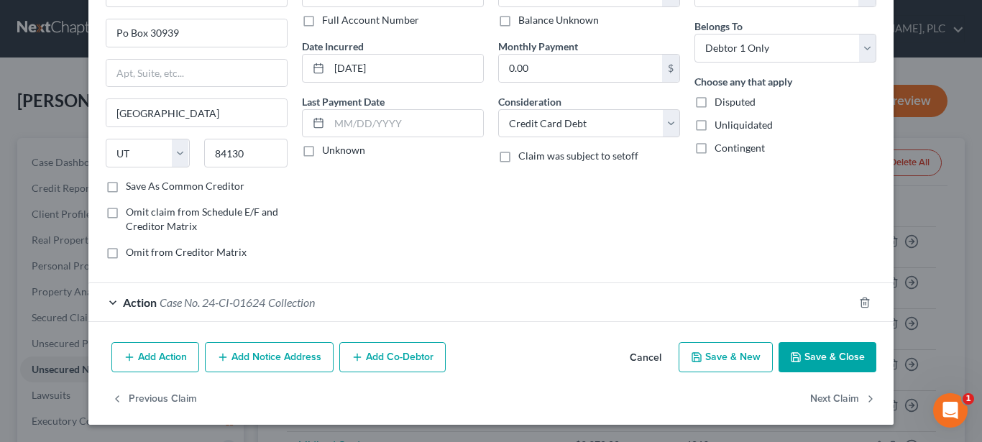
click at [124, 295] on div "Action Case No. 24-CI-01624 Collection" at bounding box center [470, 302] width 765 height 38
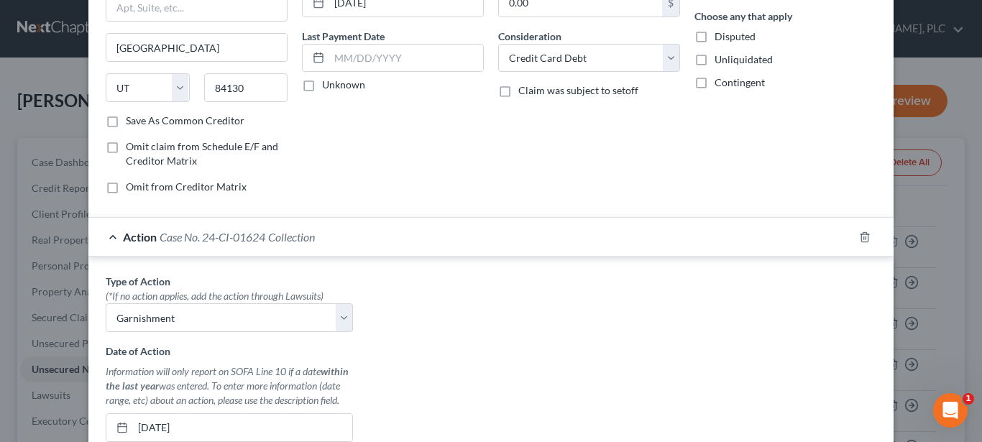
scroll to position [397, 0]
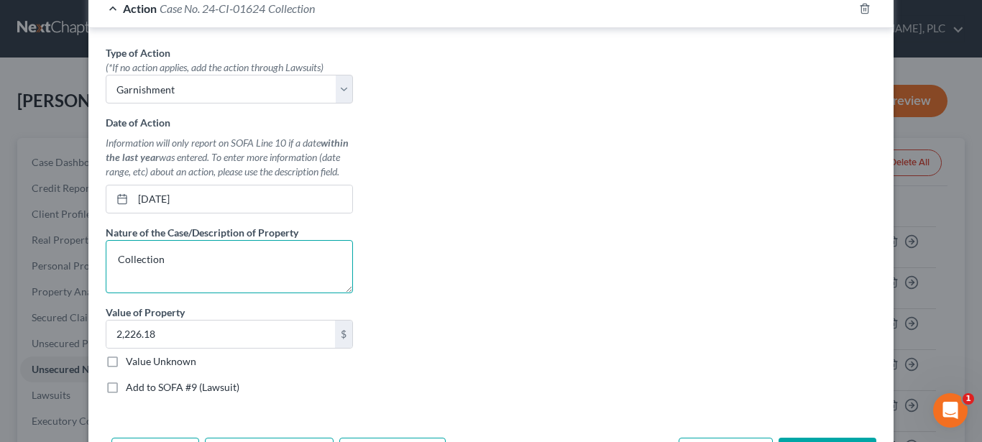
drag, startPoint x: 184, startPoint y: 256, endPoint x: 63, endPoint y: 260, distance: 121.6
click at [106, 260] on textarea "Collection" at bounding box center [229, 266] width 247 height 53
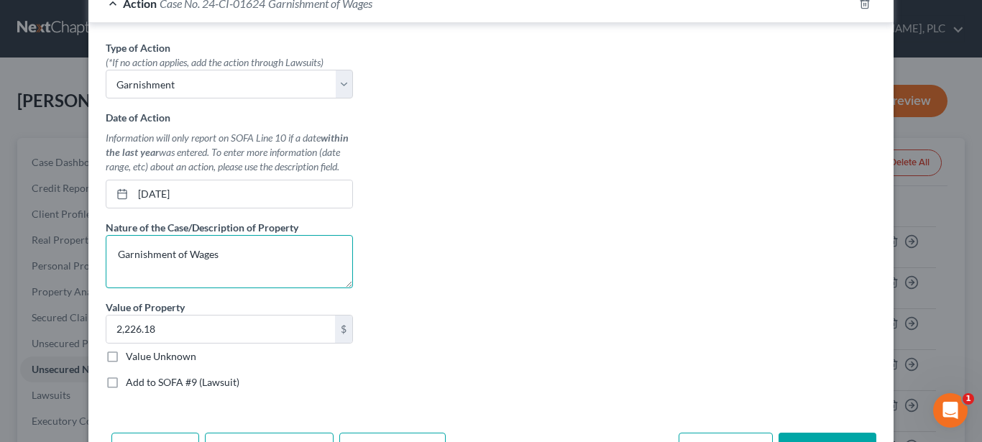
scroll to position [470, 0]
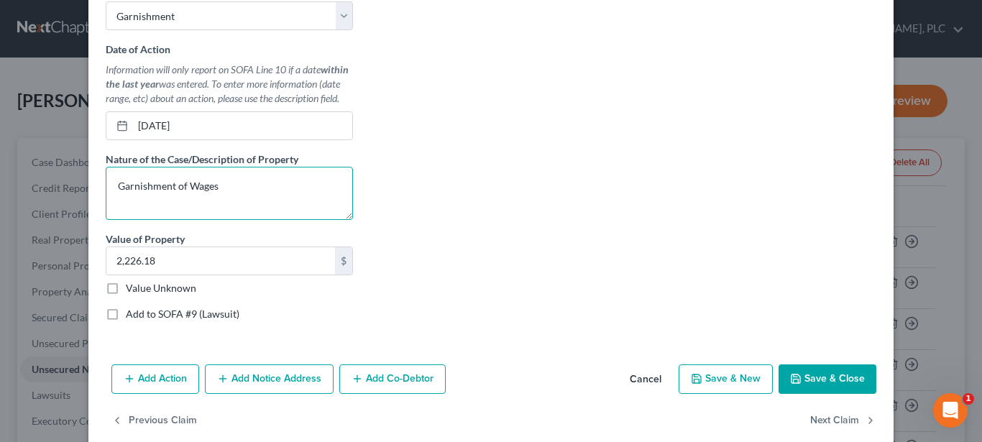
type textarea "Garnishment of Wages"
click at [833, 370] on button "Save & Close" at bounding box center [827, 379] width 98 height 30
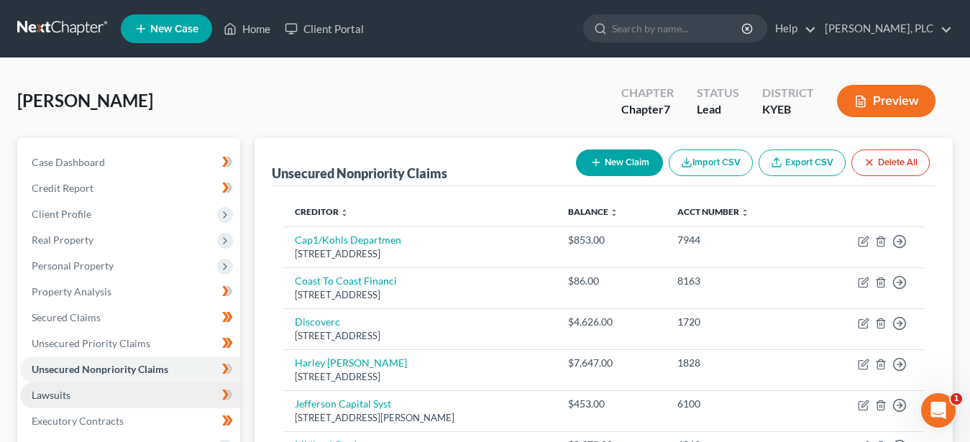
click at [55, 394] on span "Lawsuits" at bounding box center [51, 395] width 39 height 12
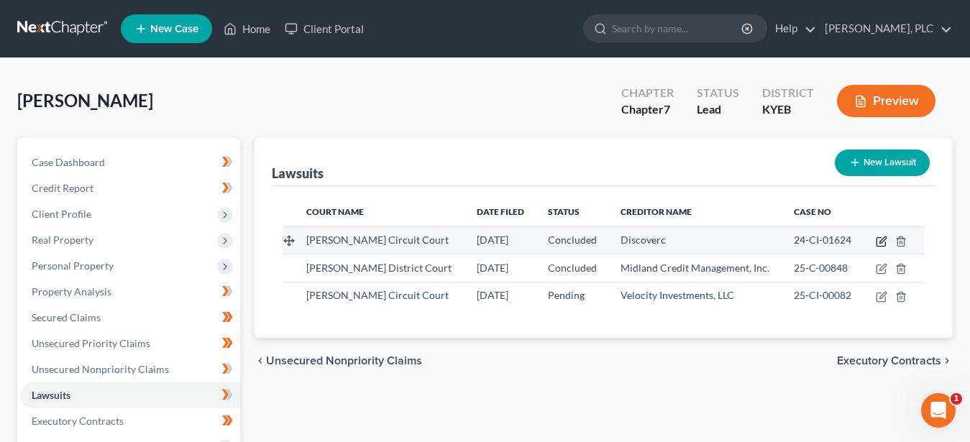
click at [878, 240] on icon "button" at bounding box center [882, 242] width 12 height 12
select select "18"
select select "2"
select select "1"
select select "46"
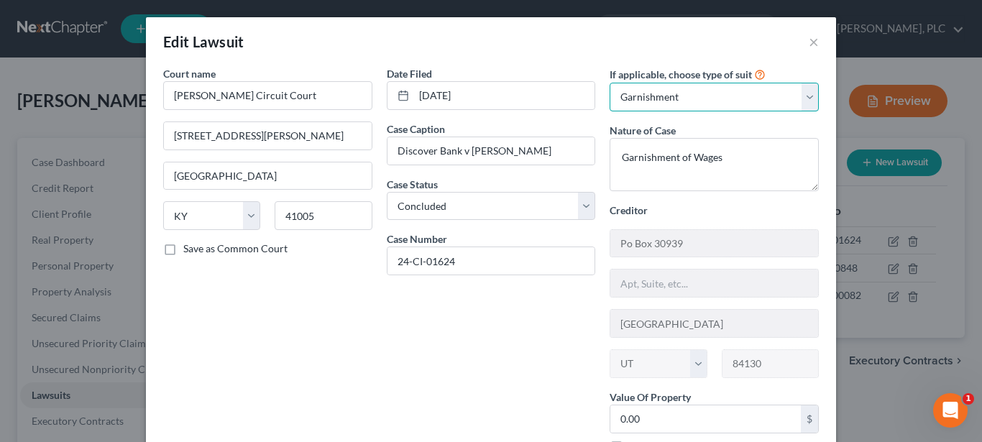
select select "4"
click option "Other" at bounding box center [0, 0] width 0 height 0
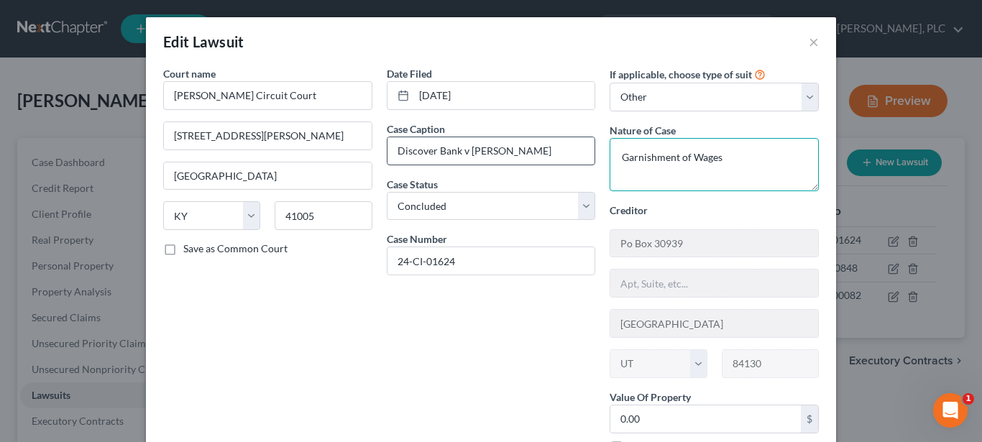
drag, startPoint x: 725, startPoint y: 151, endPoint x: 551, endPoint y: 163, distance: 173.7
click at [610, 165] on textarea "Garnishment of Wages" at bounding box center [714, 164] width 209 height 53
type textarea "Collection"
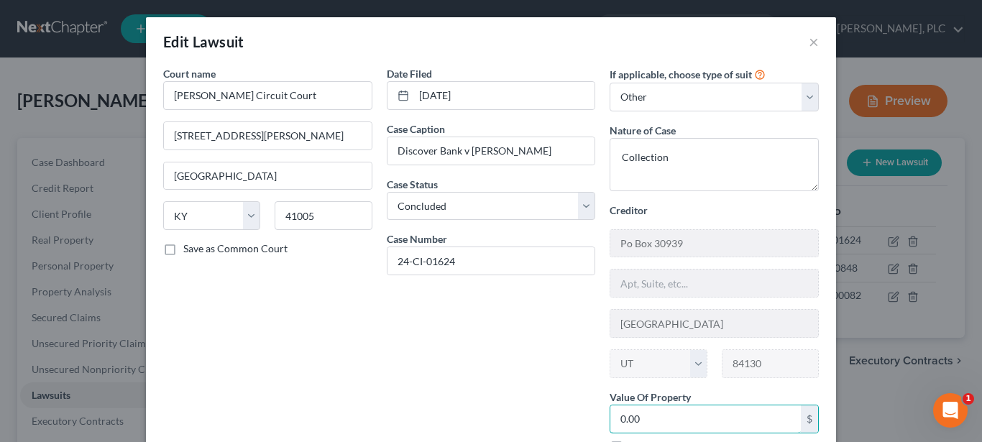
scroll to position [101, 0]
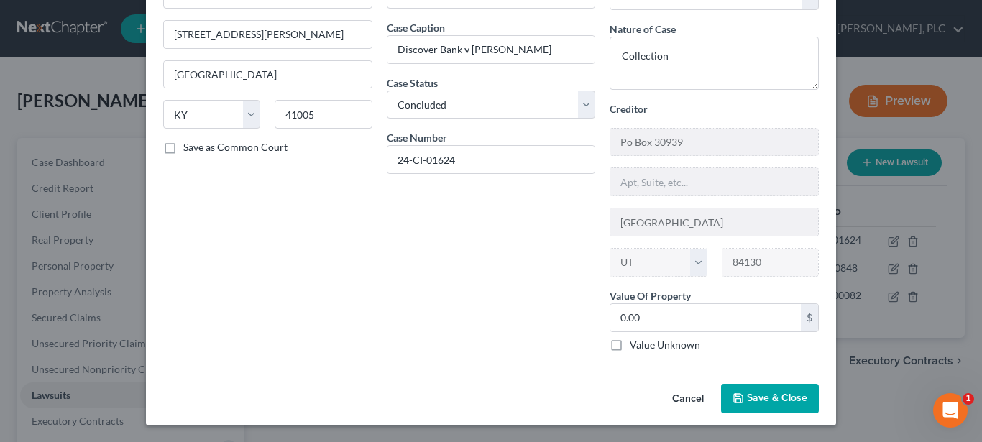
click at [740, 395] on button "Save & Close" at bounding box center [770, 399] width 98 height 30
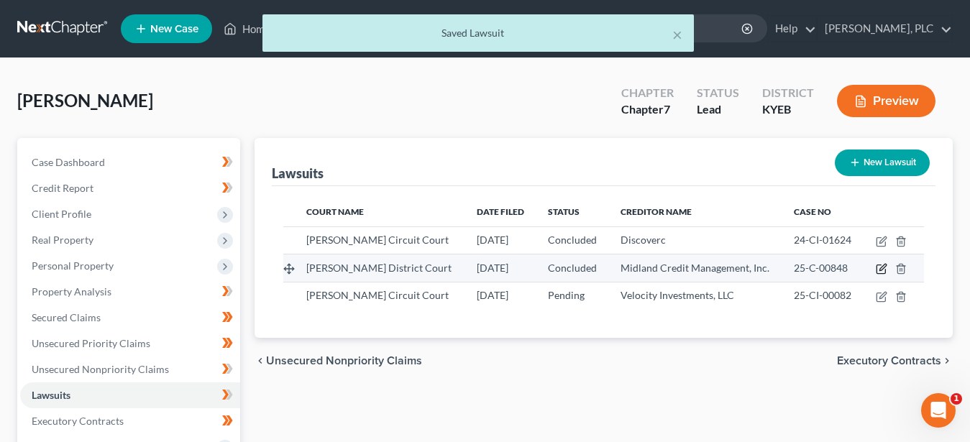
click at [881, 270] on icon "button" at bounding box center [882, 269] width 12 height 12
select select "18"
select select "2"
select select "4"
select select "18"
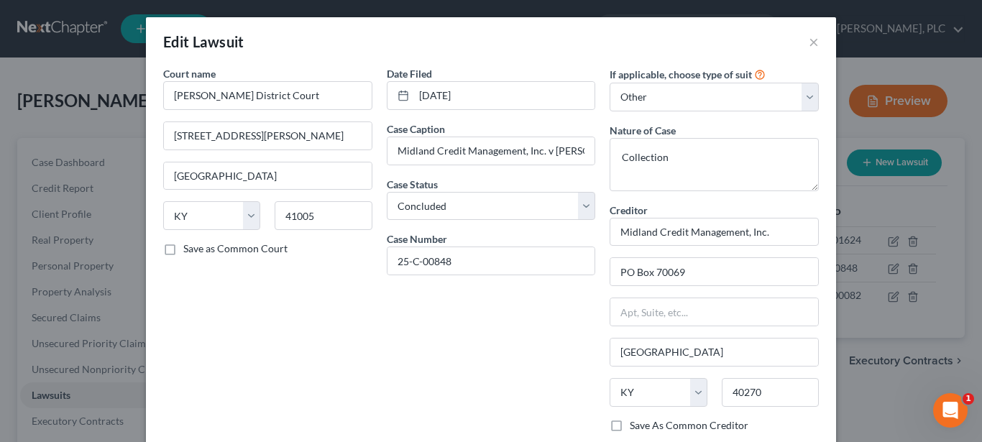
scroll to position [156, 0]
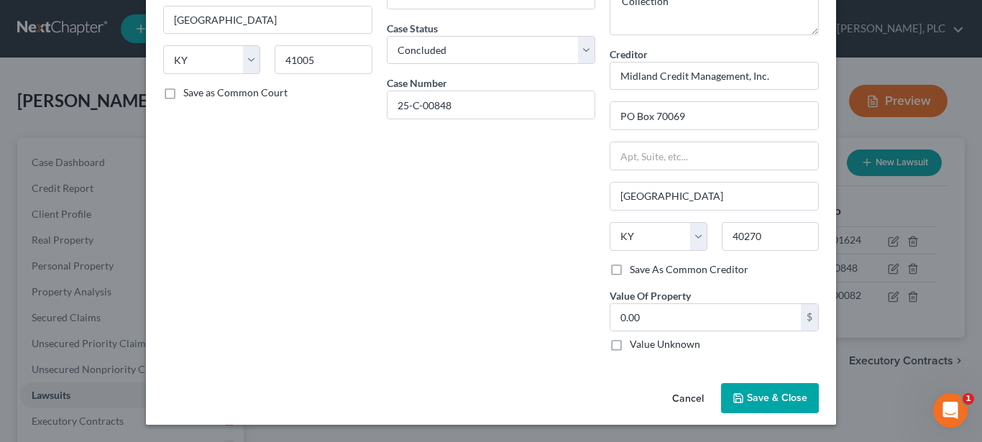
click at [777, 398] on span "Save & Close" at bounding box center [777, 398] width 60 height 12
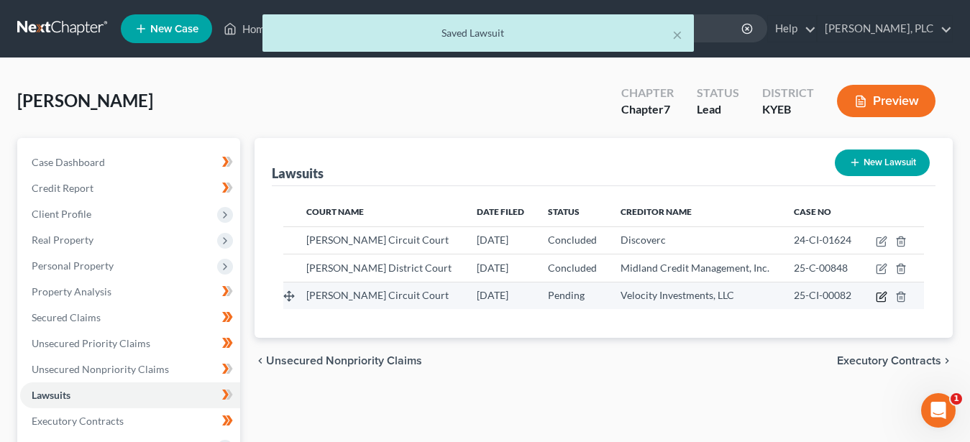
click at [881, 295] on icon "button" at bounding box center [882, 297] width 12 height 12
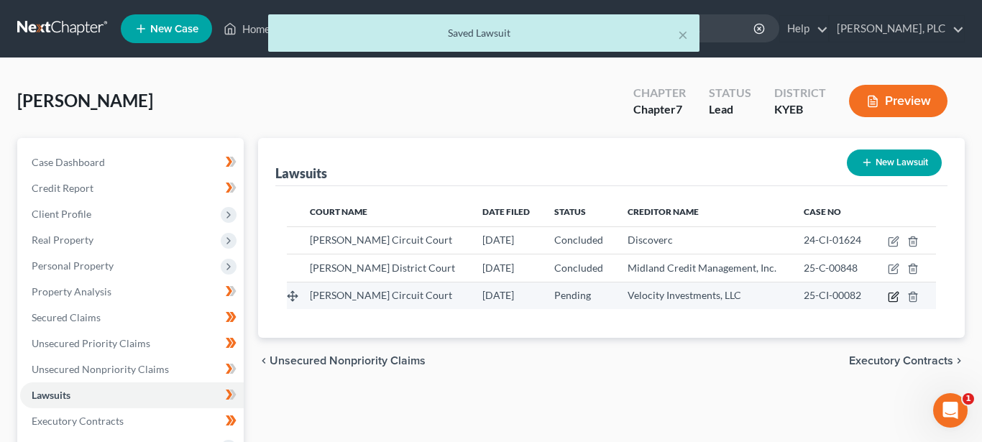
select select "18"
select select "0"
select select "4"
select select "33"
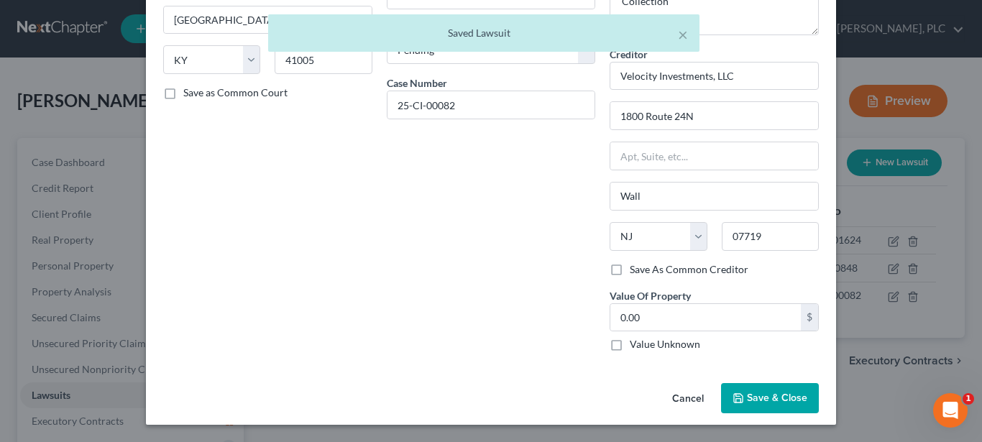
click at [763, 392] on button "Save & Close" at bounding box center [770, 398] width 98 height 30
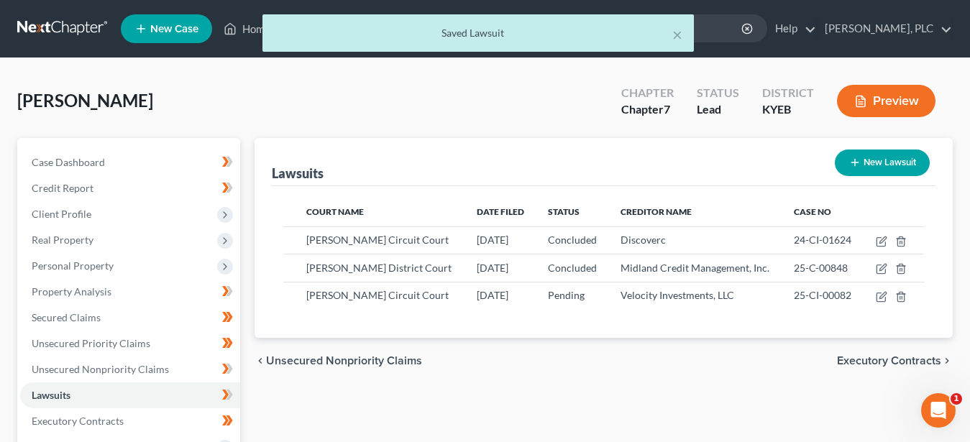
click at [876, 106] on button "Preview" at bounding box center [886, 101] width 98 height 32
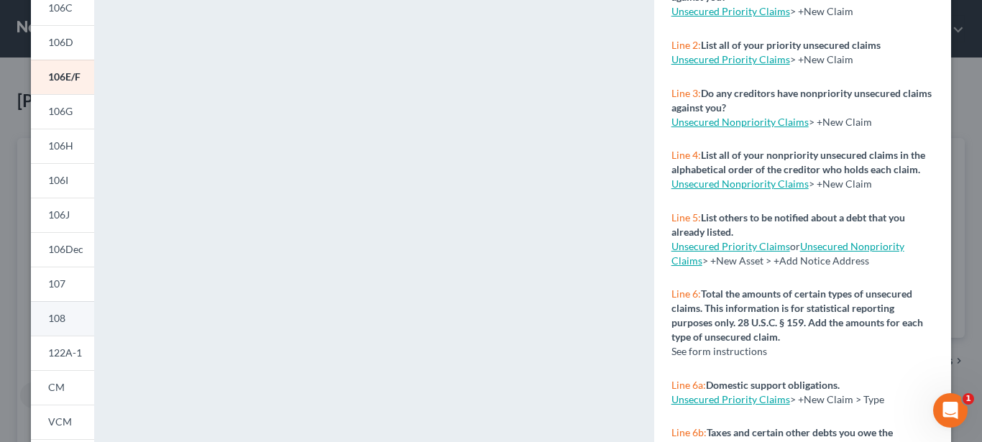
scroll to position [220, 0]
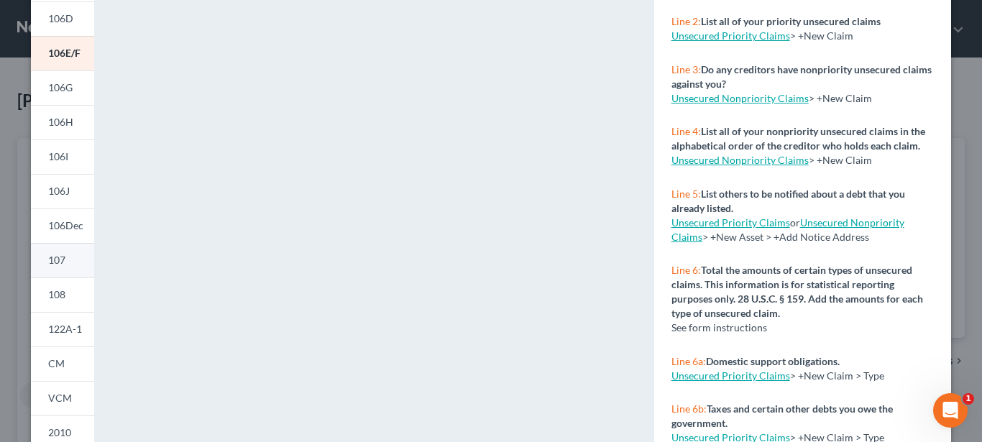
click at [54, 262] on span "107" at bounding box center [56, 260] width 17 height 12
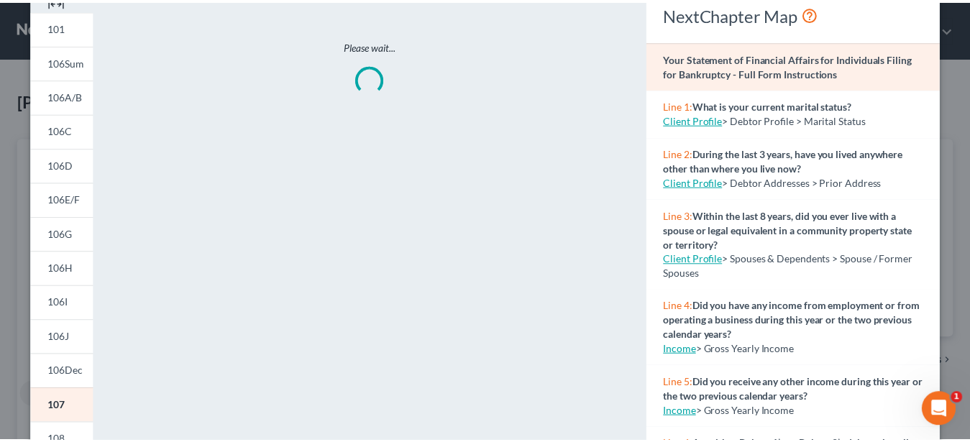
scroll to position [0, 0]
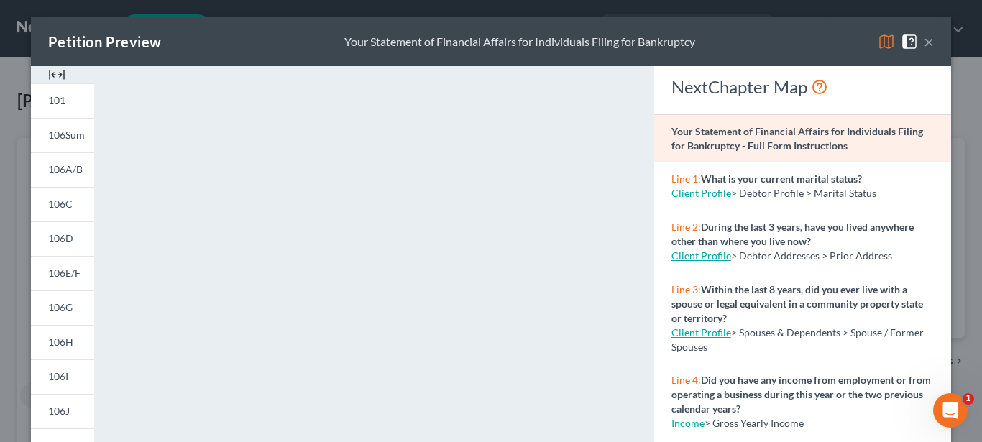
click at [924, 45] on button "×" at bounding box center [929, 41] width 10 height 17
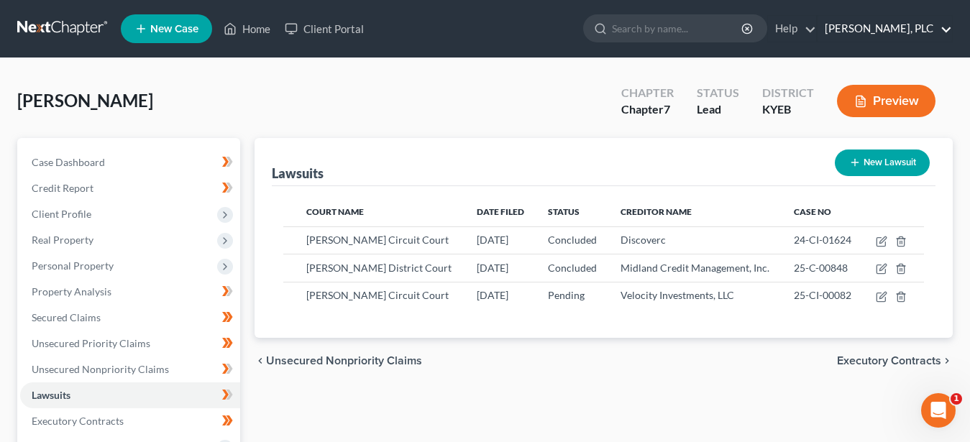
click at [921, 31] on link "John M. Schultz, PLC" at bounding box center [884, 29] width 134 height 26
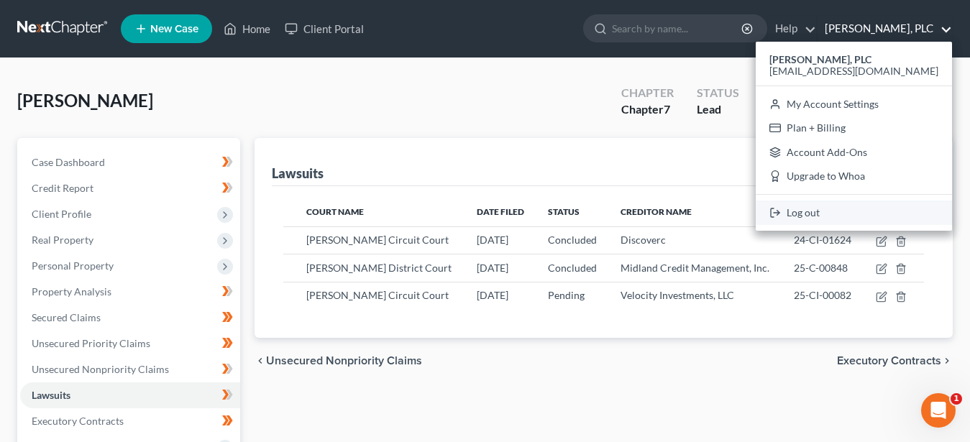
click at [860, 210] on link "Log out" at bounding box center [853, 213] width 196 height 24
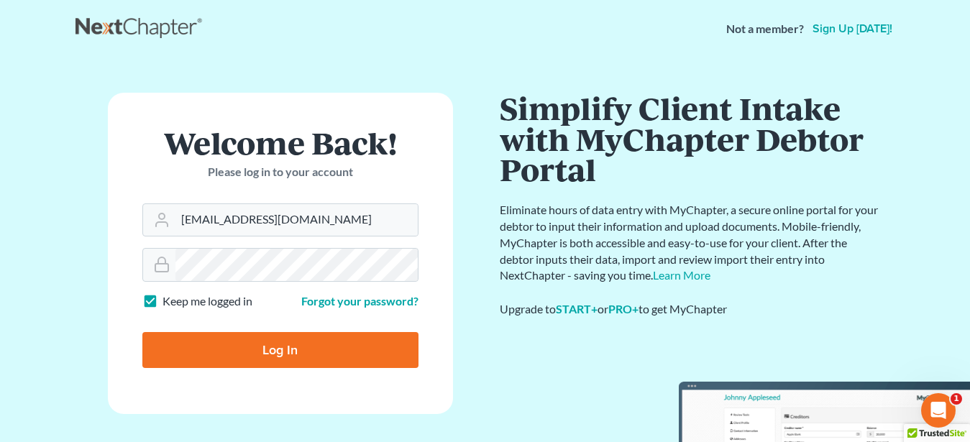
click at [274, 359] on input "Log In" at bounding box center [280, 350] width 276 height 36
type input "Thinking..."
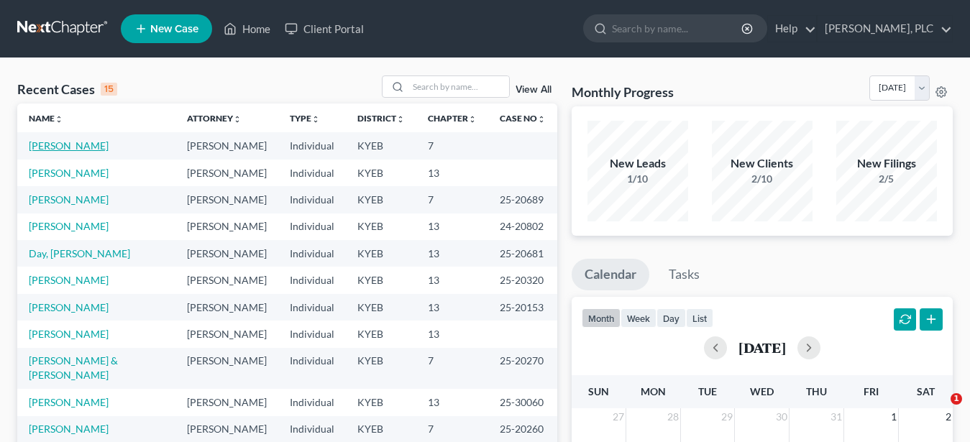
click at [60, 147] on link "Pelfrey, Diane" at bounding box center [69, 145] width 80 height 12
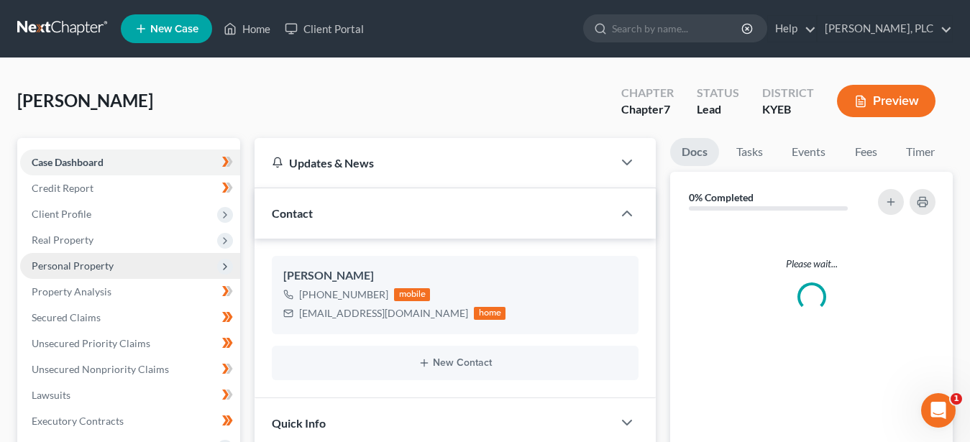
scroll to position [220, 0]
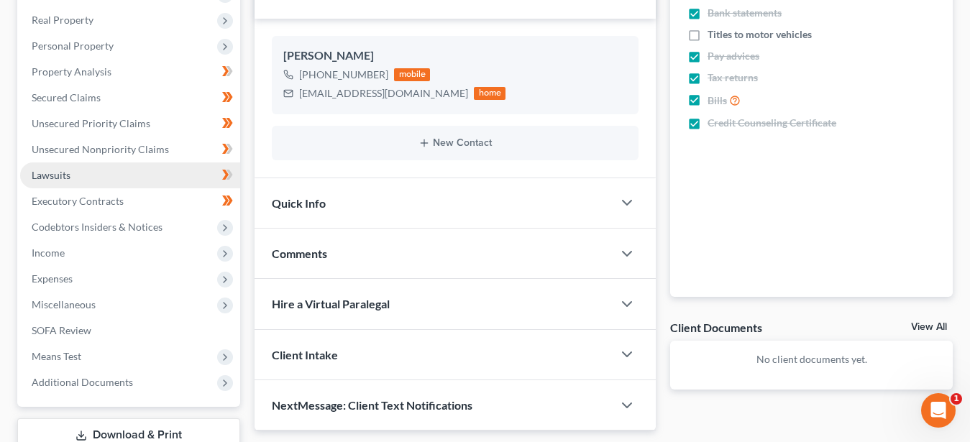
click at [51, 169] on span "Lawsuits" at bounding box center [51, 175] width 39 height 12
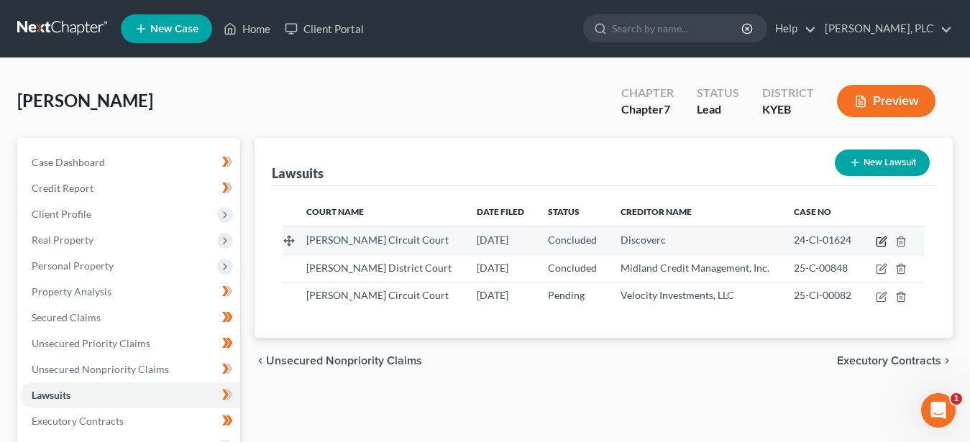
click at [881, 241] on icon "button" at bounding box center [882, 239] width 6 height 6
select select "18"
select select "2"
select select "4"
select select "46"
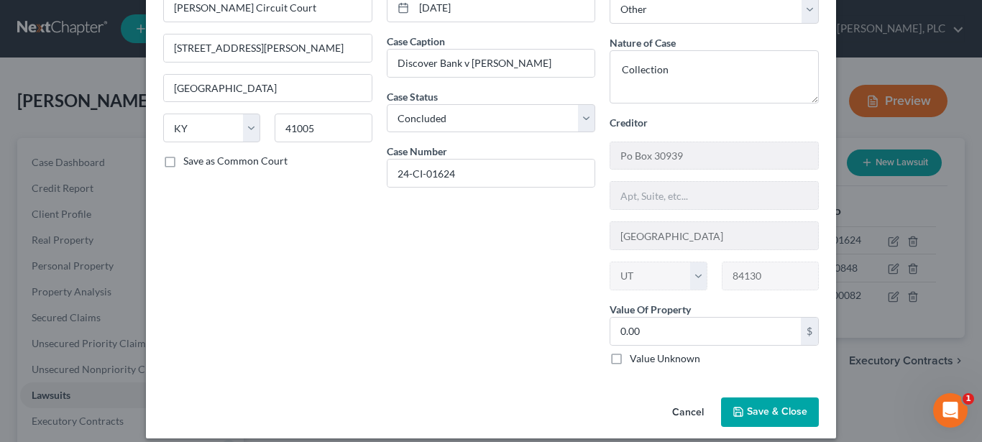
scroll to position [101, 0]
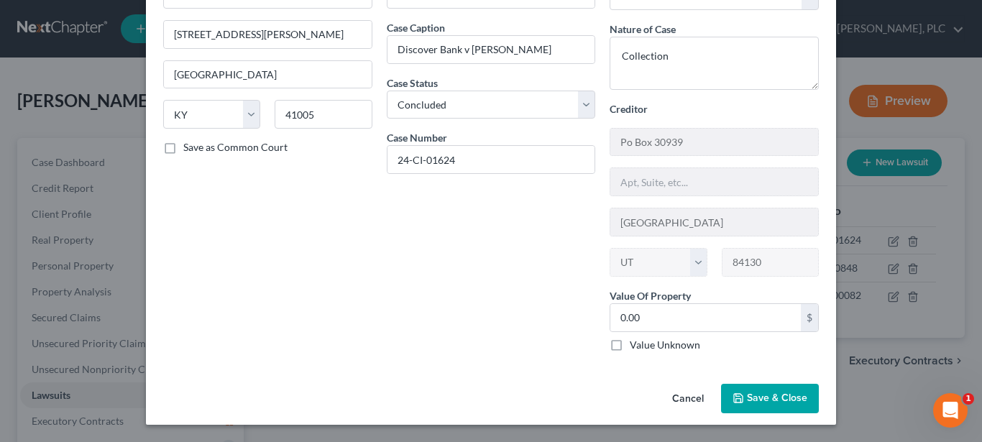
click at [757, 399] on span "Save & Close" at bounding box center [777, 398] width 60 height 12
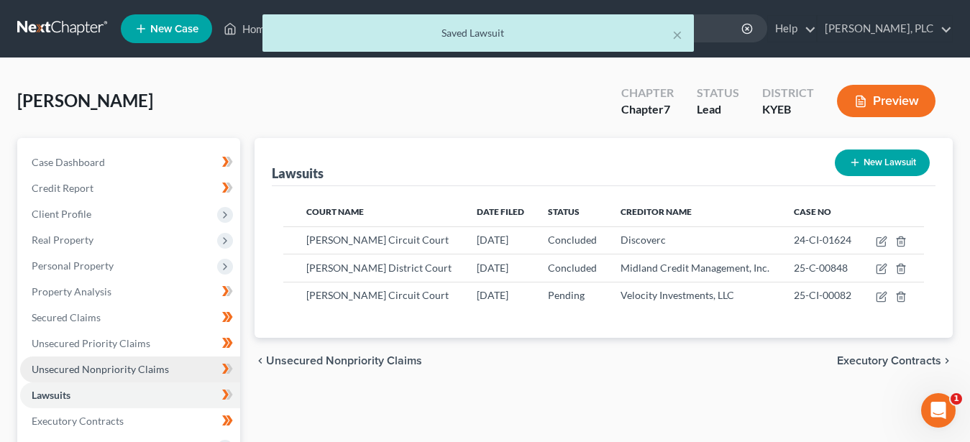
click at [124, 365] on span "Unsecured Nonpriority Claims" at bounding box center [100, 369] width 137 height 12
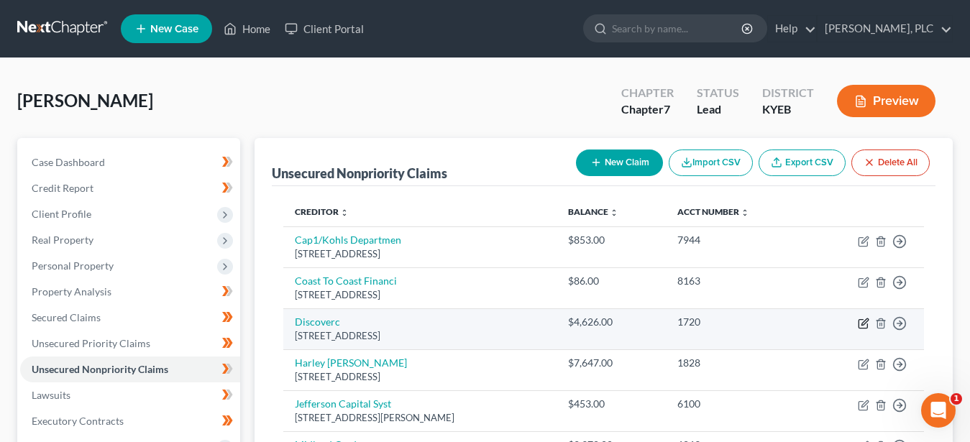
click at [863, 326] on icon "button" at bounding box center [864, 324] width 12 height 12
select select "46"
select select "2"
select select "0"
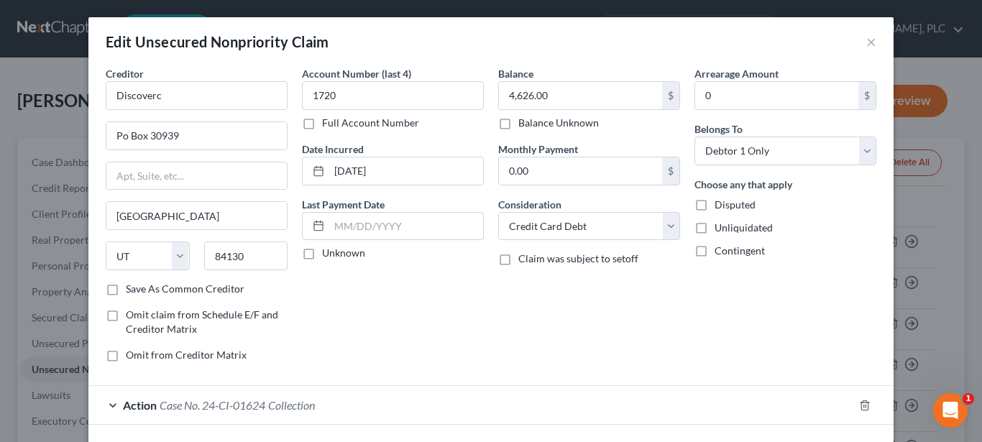
scroll to position [104, 0]
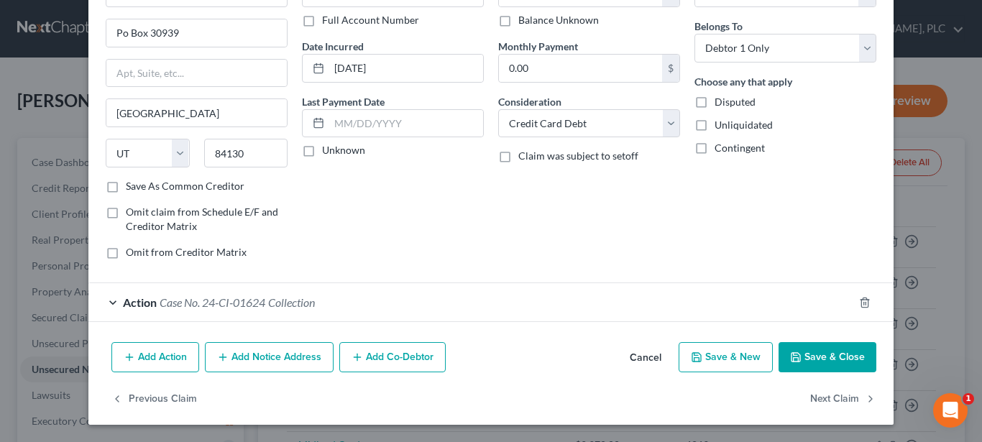
click at [137, 303] on span "Action" at bounding box center [140, 302] width 34 height 14
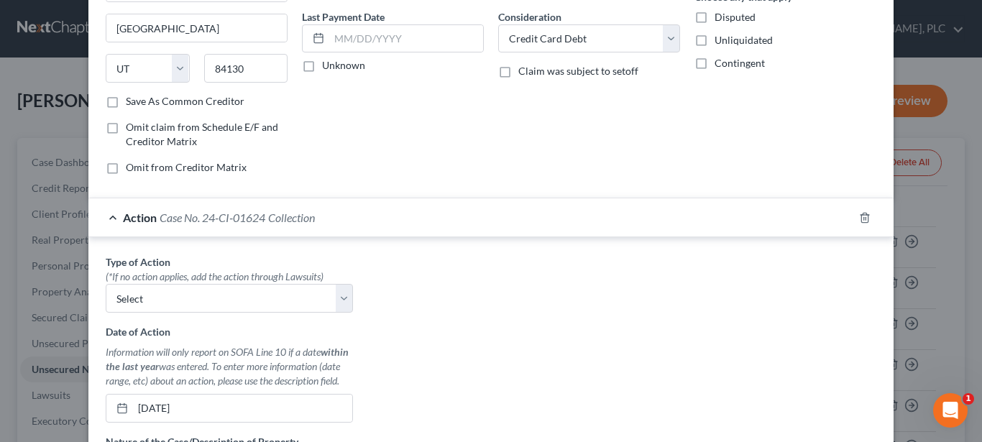
scroll to position [250, 0]
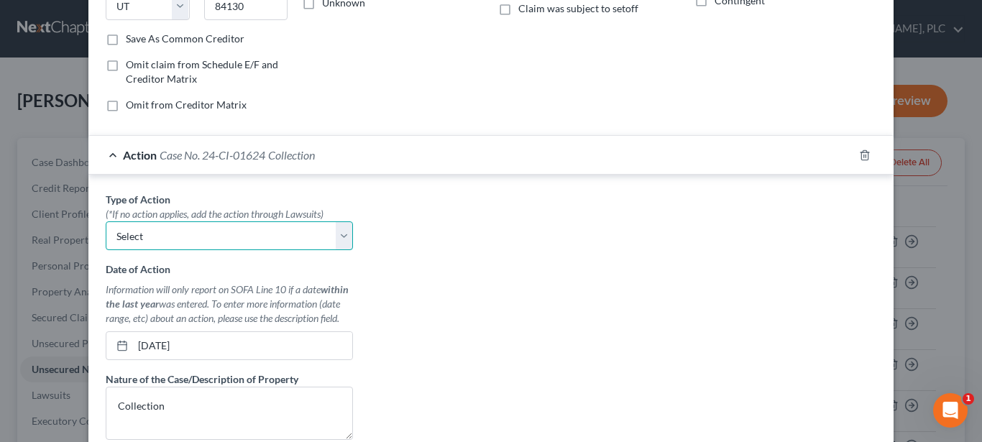
click at [106, 221] on select "Select Repossession Garnishment Foreclosure Personal Injury Attached, Seized, O…" at bounding box center [229, 235] width 247 height 29
select select "1"
click option "Garnishment" at bounding box center [0, 0] width 0 height 0
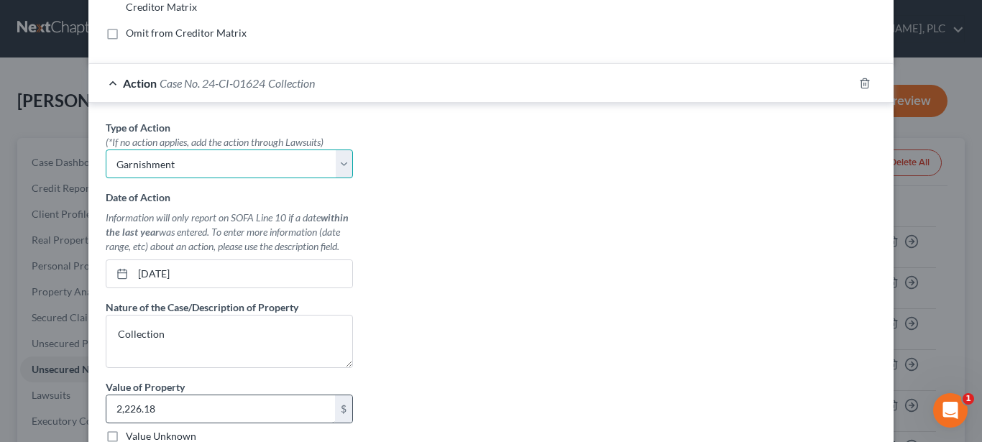
scroll to position [397, 0]
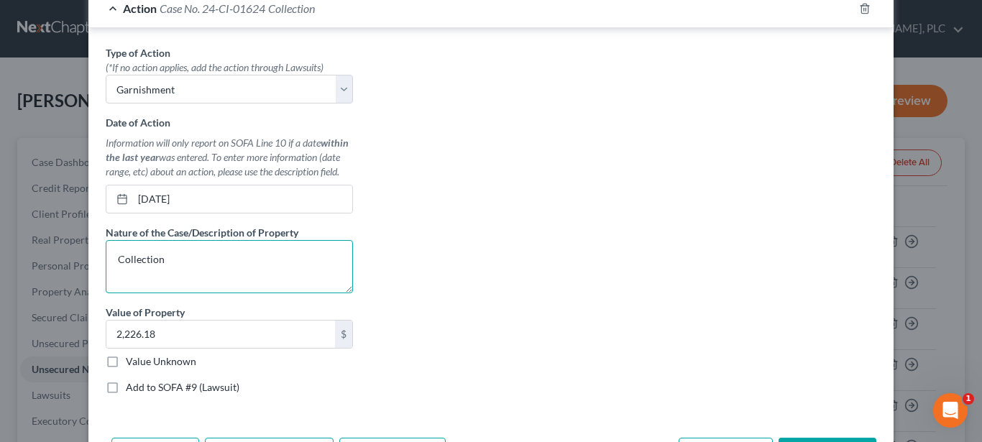
drag, startPoint x: 171, startPoint y: 262, endPoint x: 42, endPoint y: 259, distance: 129.4
click at [106, 259] on textarea "Collection" at bounding box center [229, 266] width 247 height 53
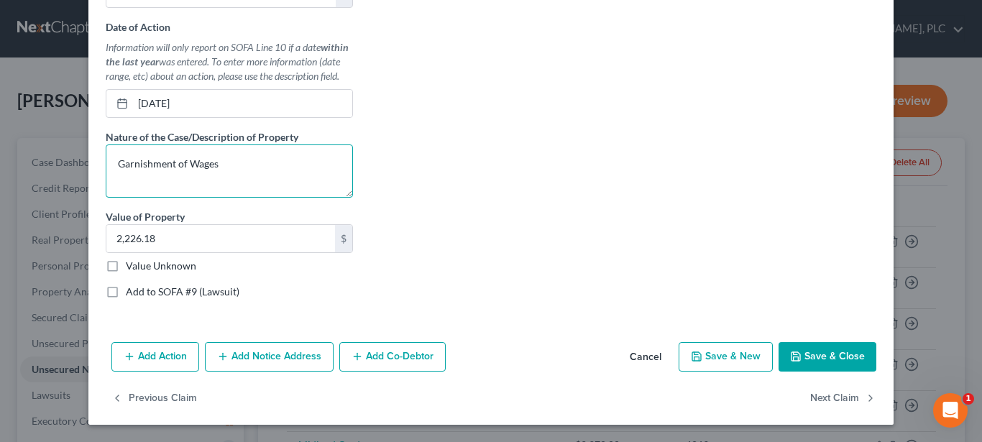
type textarea "Garnishment of Wages"
click at [806, 350] on button "Save & Close" at bounding box center [827, 357] width 98 height 30
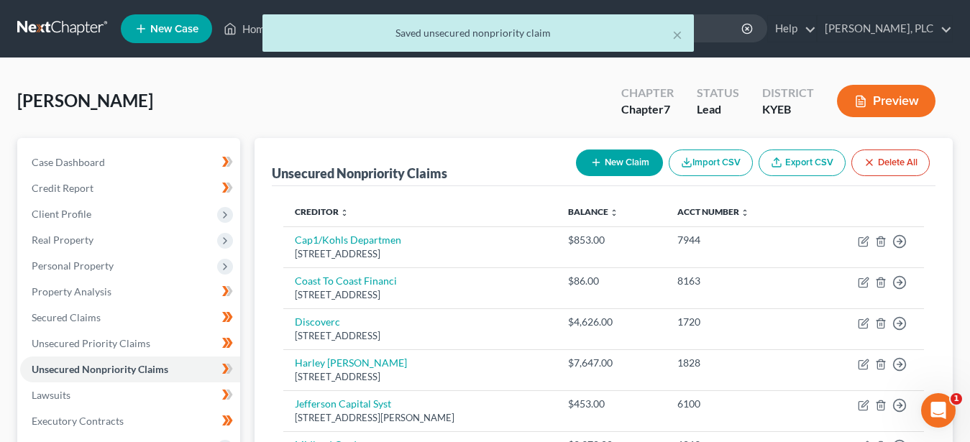
click at [866, 96] on icon "button" at bounding box center [860, 101] width 13 height 13
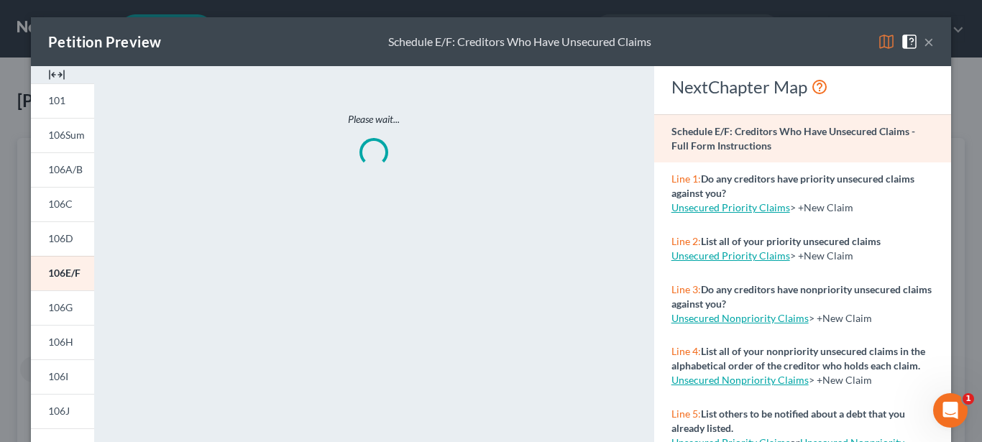
scroll to position [73, 0]
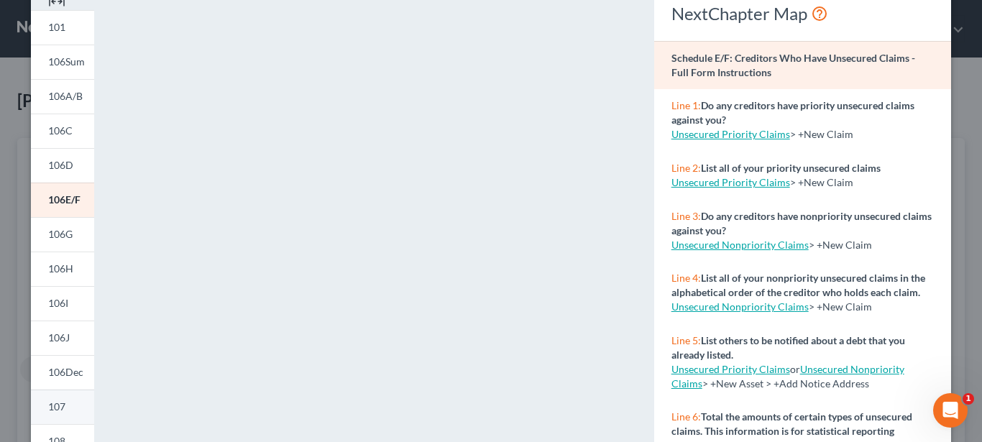
click at [63, 406] on link "107" at bounding box center [62, 407] width 63 height 35
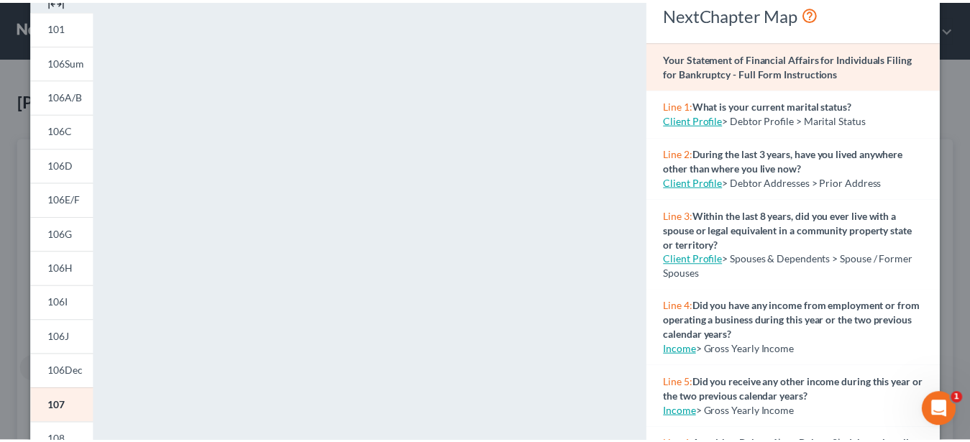
scroll to position [0, 0]
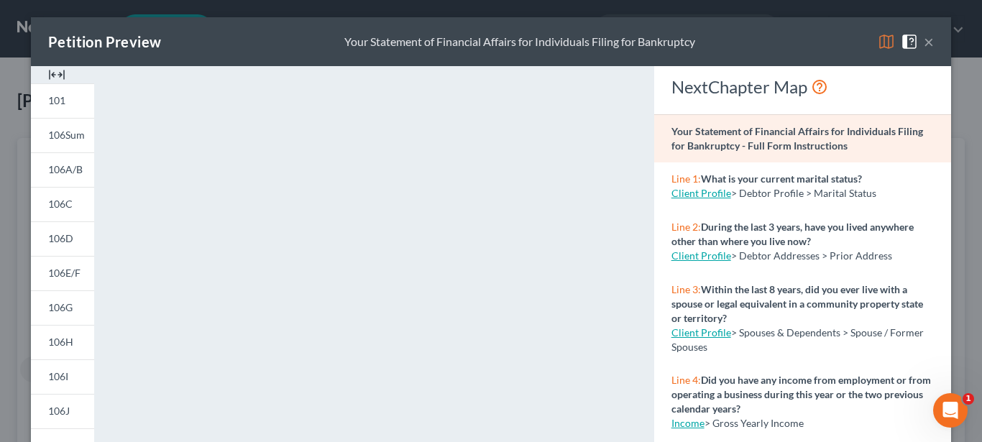
click at [924, 39] on button "×" at bounding box center [929, 41] width 10 height 17
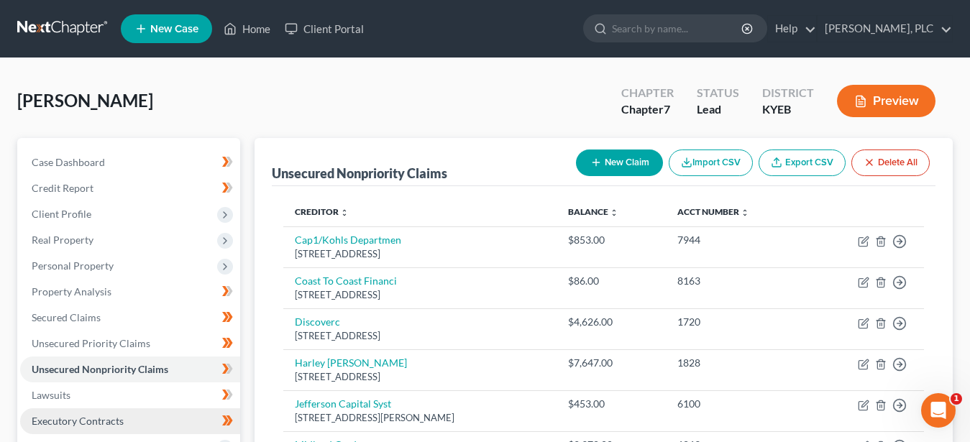
scroll to position [147, 0]
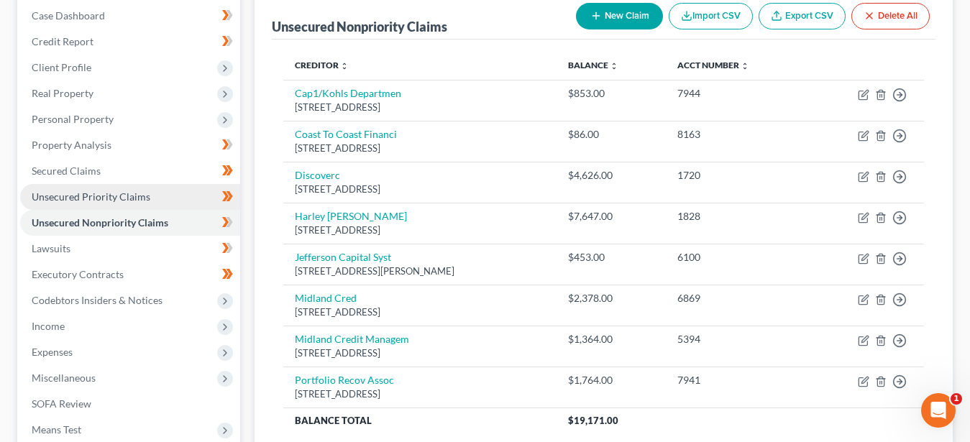
click at [114, 190] on span "Unsecured Priority Claims" at bounding box center [91, 196] width 119 height 12
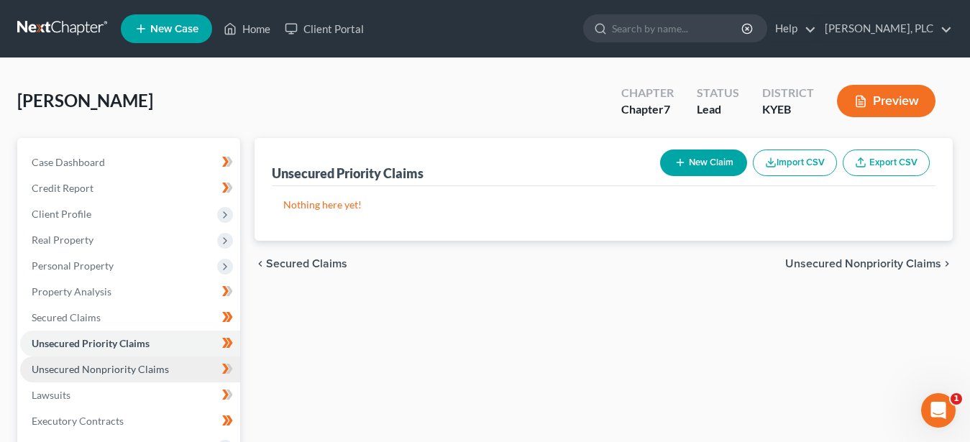
click at [125, 369] on span "Unsecured Nonpriority Claims" at bounding box center [100, 369] width 137 height 12
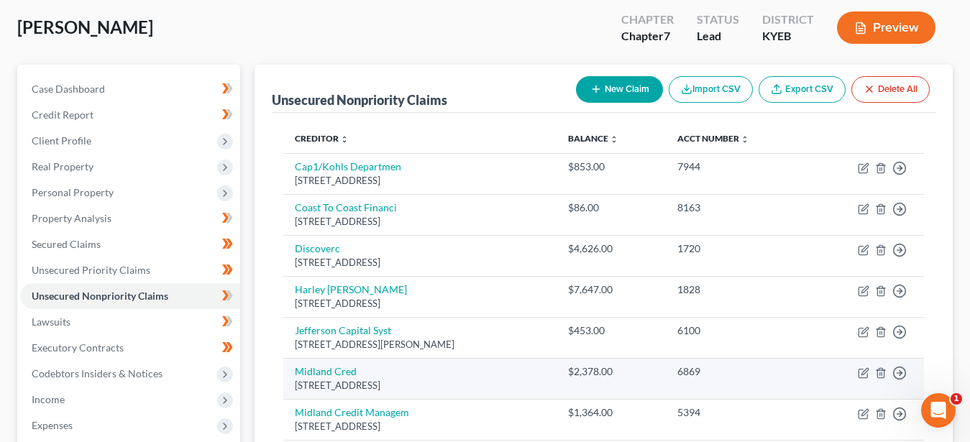
scroll to position [147, 0]
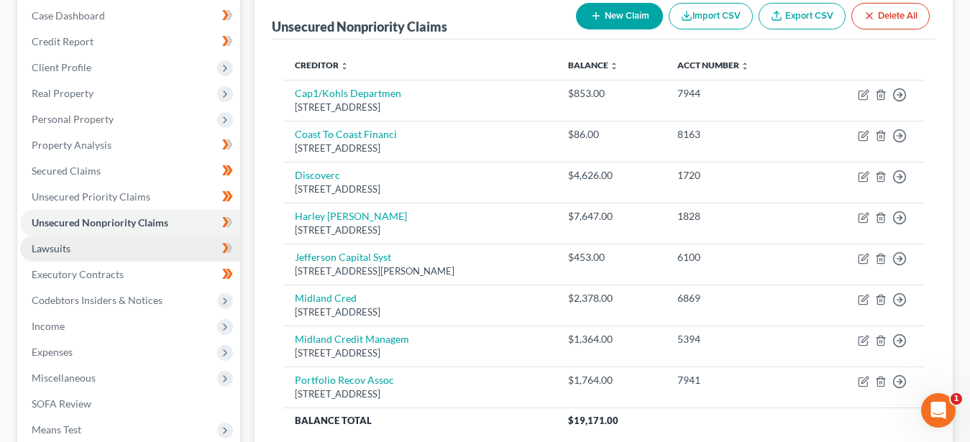
click at [60, 245] on span "Lawsuits" at bounding box center [51, 248] width 39 height 12
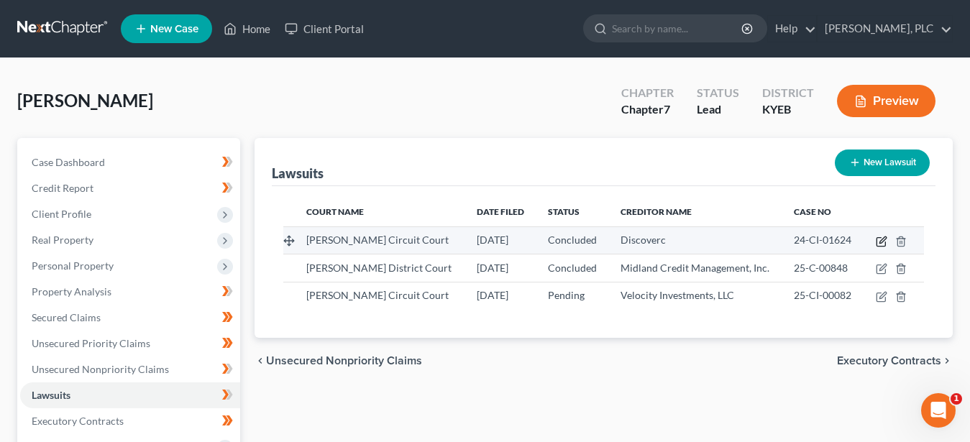
click at [885, 244] on icon "button" at bounding box center [880, 242] width 9 height 9
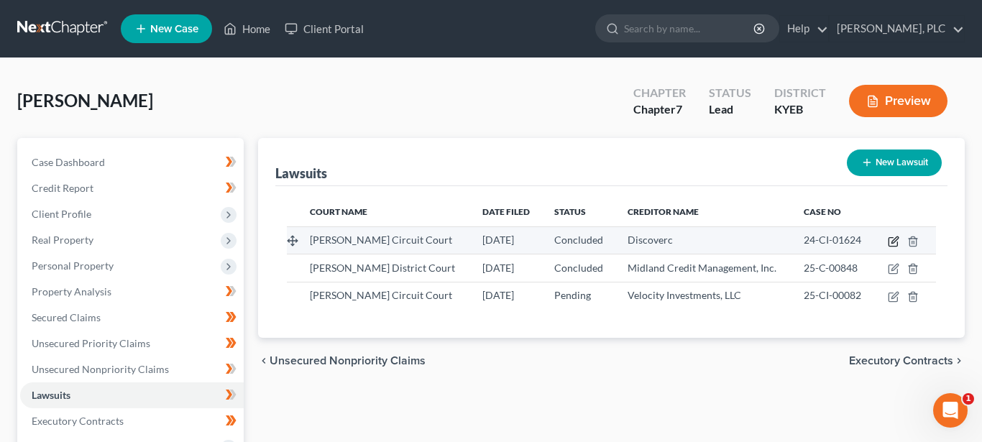
select select "18"
select select "2"
select select "1"
select select "46"
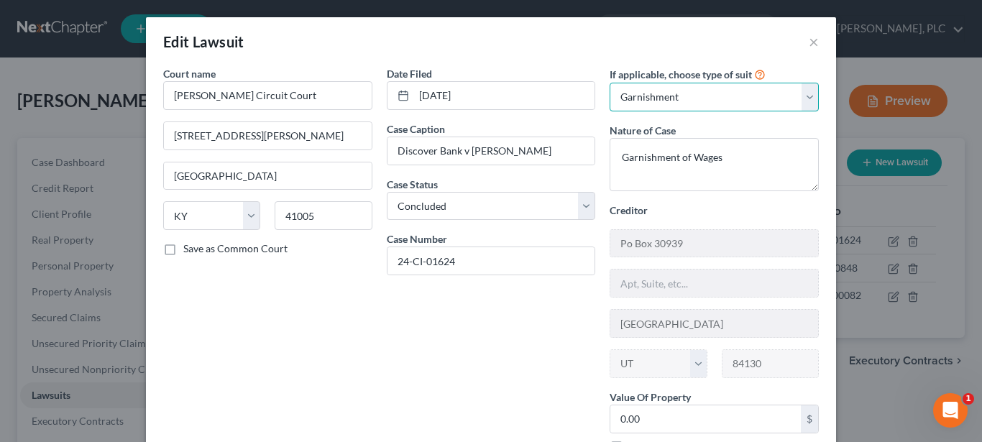
click at [610, 83] on select "Select Repossession Garnishment Foreclosure Attached, Seized, Or Levied Other" at bounding box center [714, 97] width 209 height 29
select select "4"
click option "Other" at bounding box center [0, 0] width 0 height 0
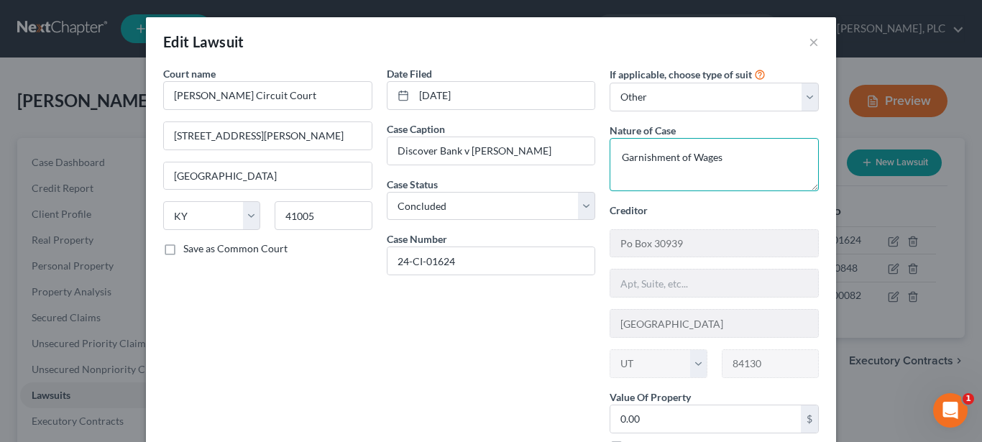
drag, startPoint x: 722, startPoint y: 157, endPoint x: 568, endPoint y: 159, distance: 153.8
click at [610, 159] on textarea "Garnishment of Wages" at bounding box center [714, 164] width 209 height 53
type textarea "Collection"
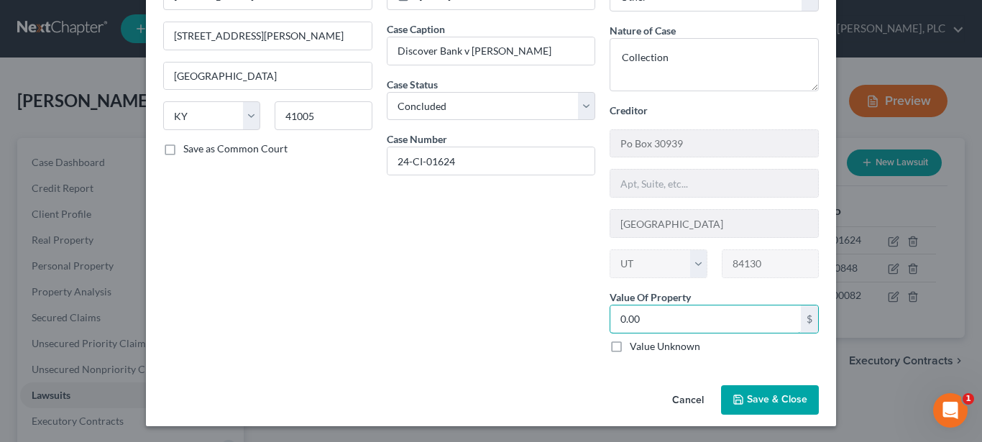
scroll to position [101, 0]
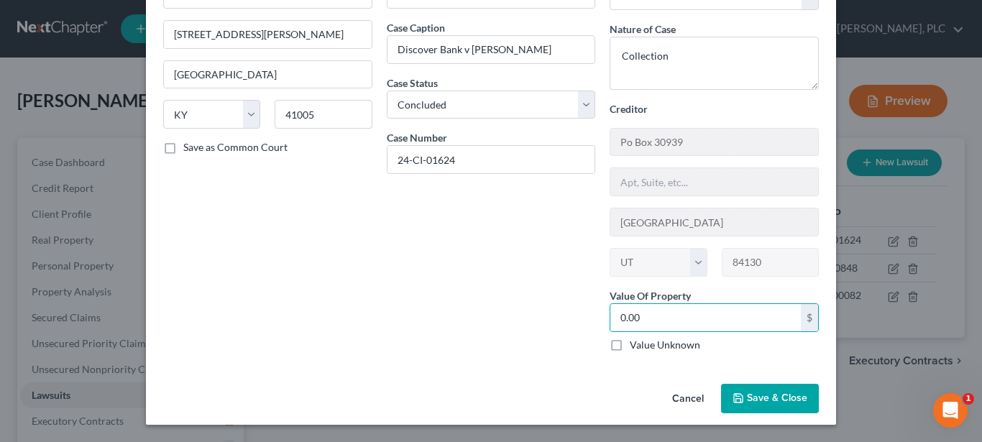
click at [745, 390] on button "Save & Close" at bounding box center [770, 399] width 98 height 30
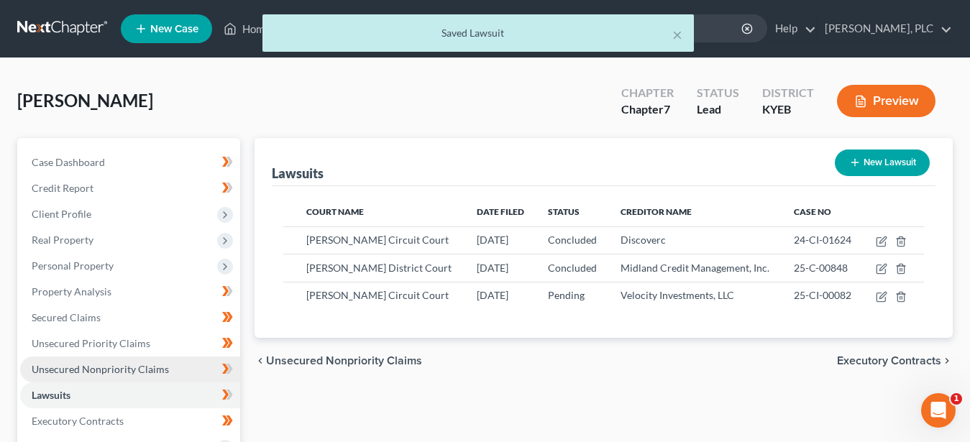
click at [104, 367] on span "Unsecured Nonpriority Claims" at bounding box center [100, 369] width 137 height 12
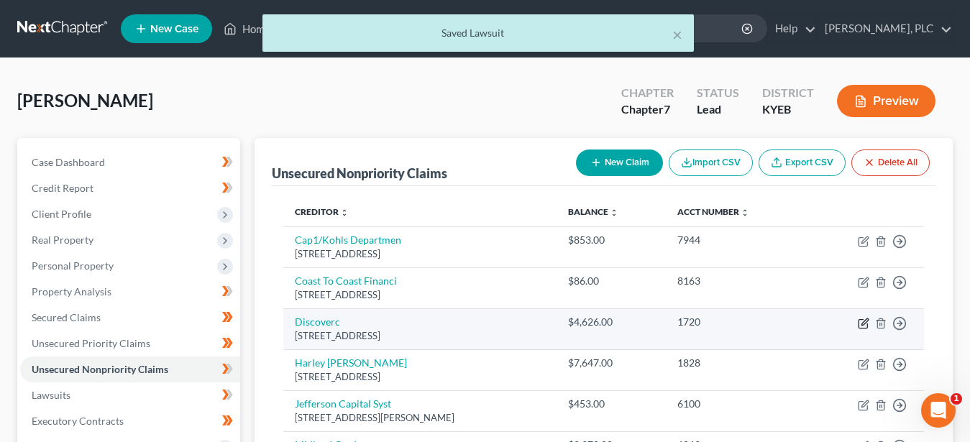
click at [863, 324] on icon "button" at bounding box center [864, 324] width 12 height 12
select select "46"
select select "2"
select select "0"
select select "1"
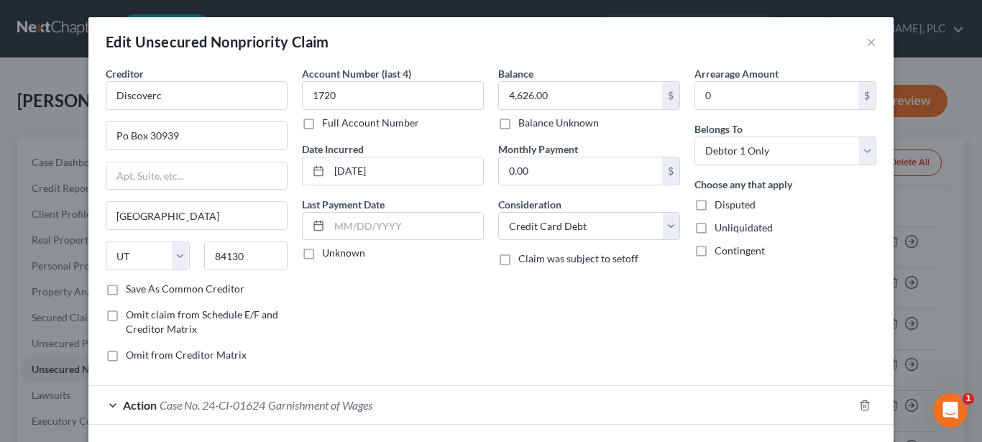
click at [109, 404] on div "Action Case No. 24-CI-01624 Garnishment of Wages" at bounding box center [470, 405] width 765 height 38
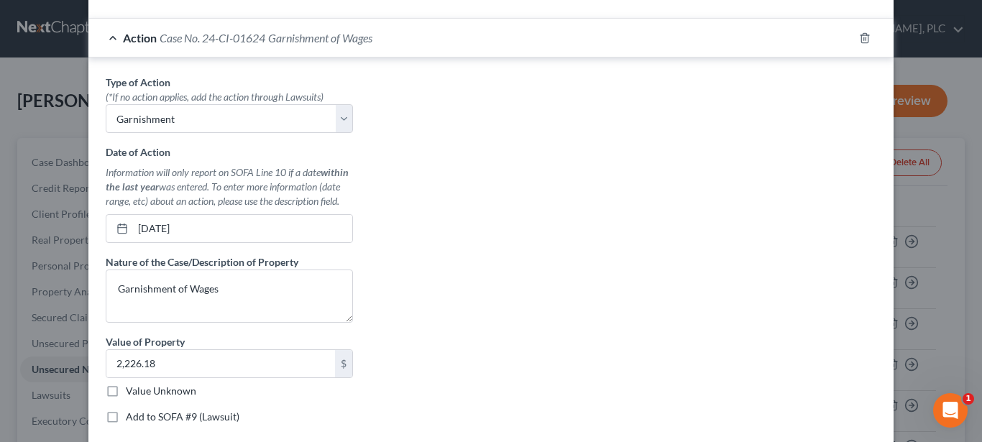
scroll to position [440, 0]
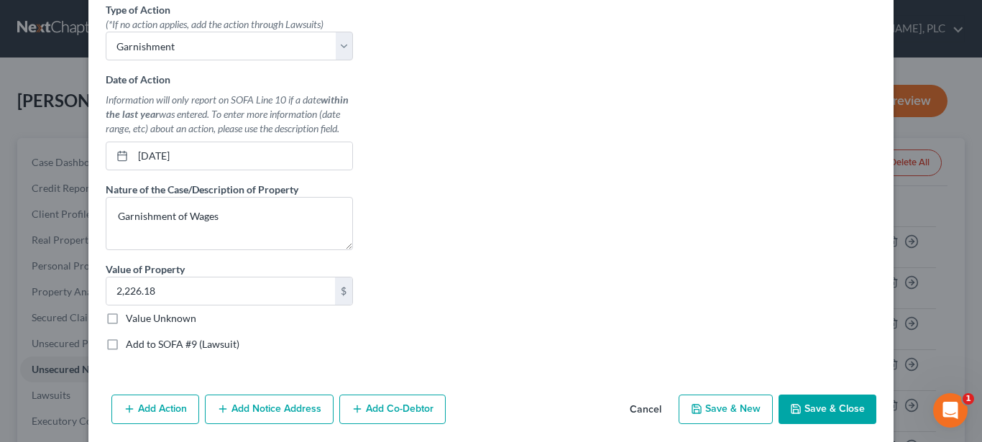
click at [813, 398] on button "Save & Close" at bounding box center [827, 410] width 98 height 30
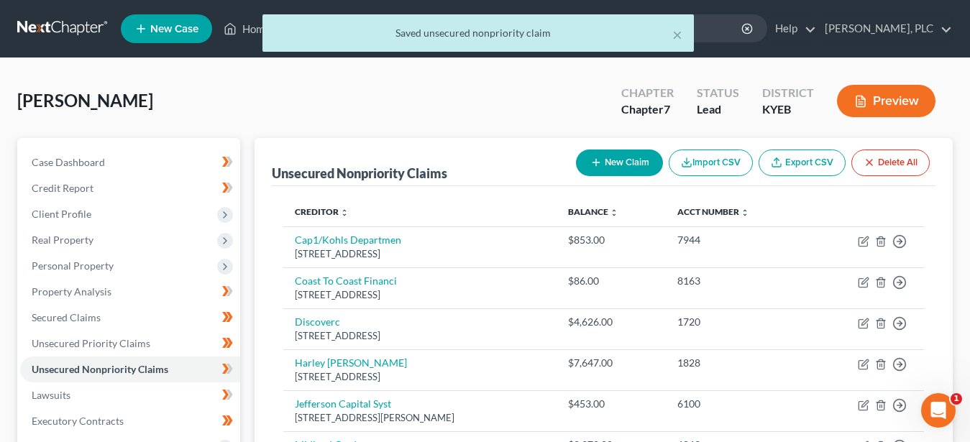
click at [876, 104] on button "Preview" at bounding box center [886, 101] width 98 height 32
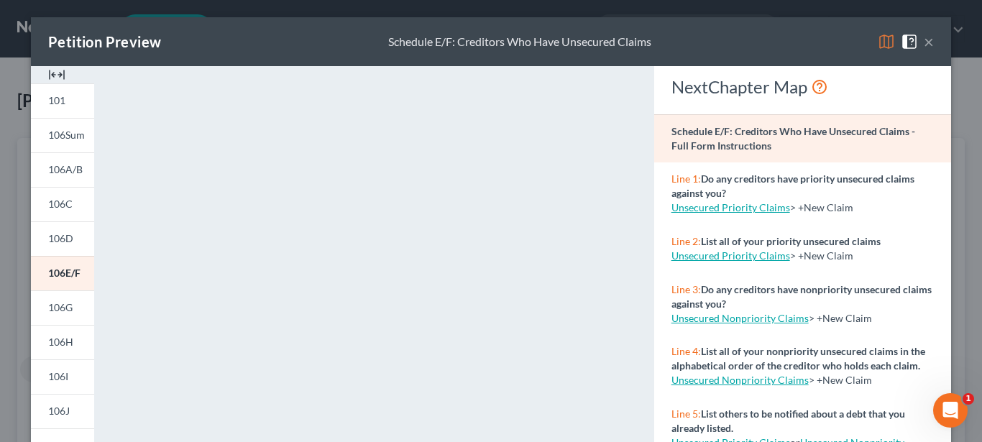
scroll to position [220, 0]
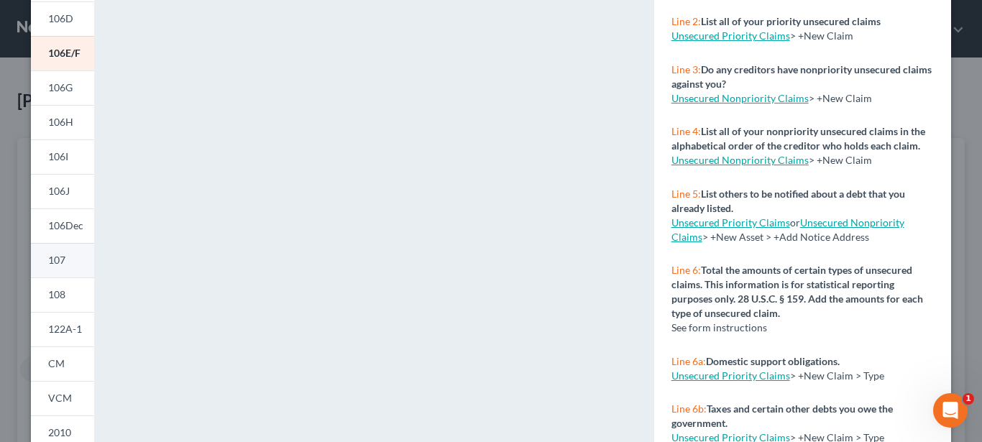
click at [57, 260] on span "107" at bounding box center [56, 260] width 17 height 12
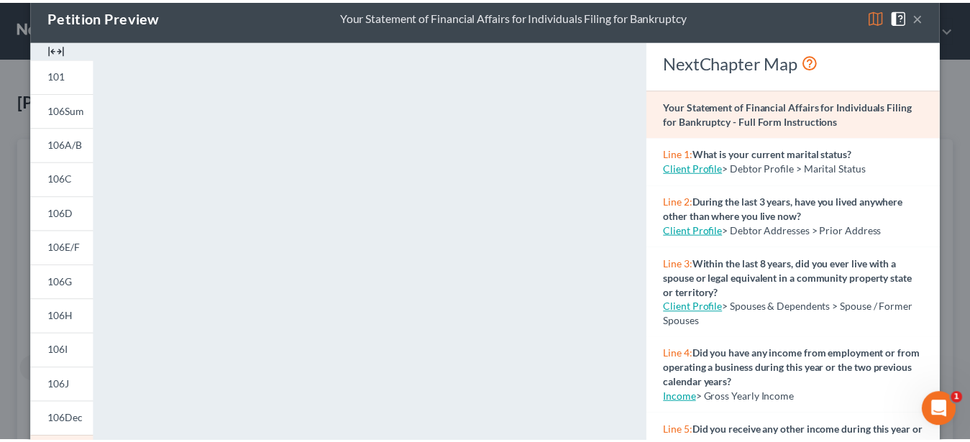
scroll to position [0, 0]
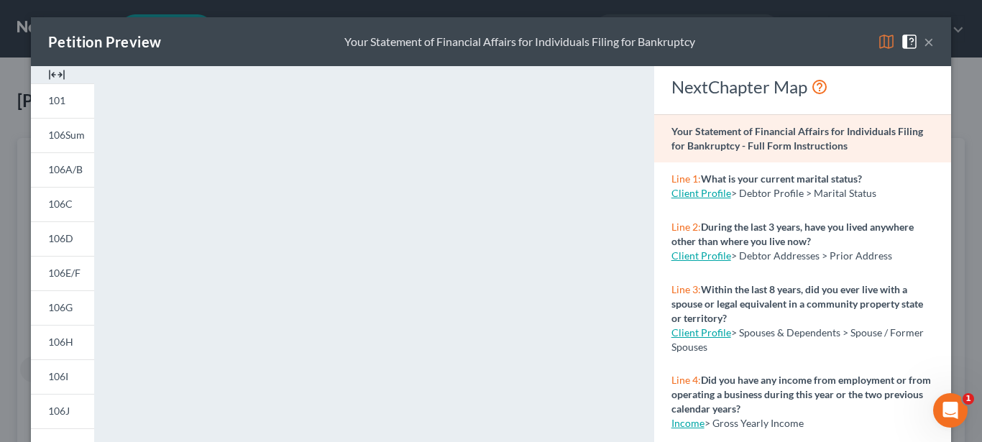
click at [924, 43] on button "×" at bounding box center [929, 41] width 10 height 17
